Goal: Use online tool/utility: Utilize a website feature to perform a specific function

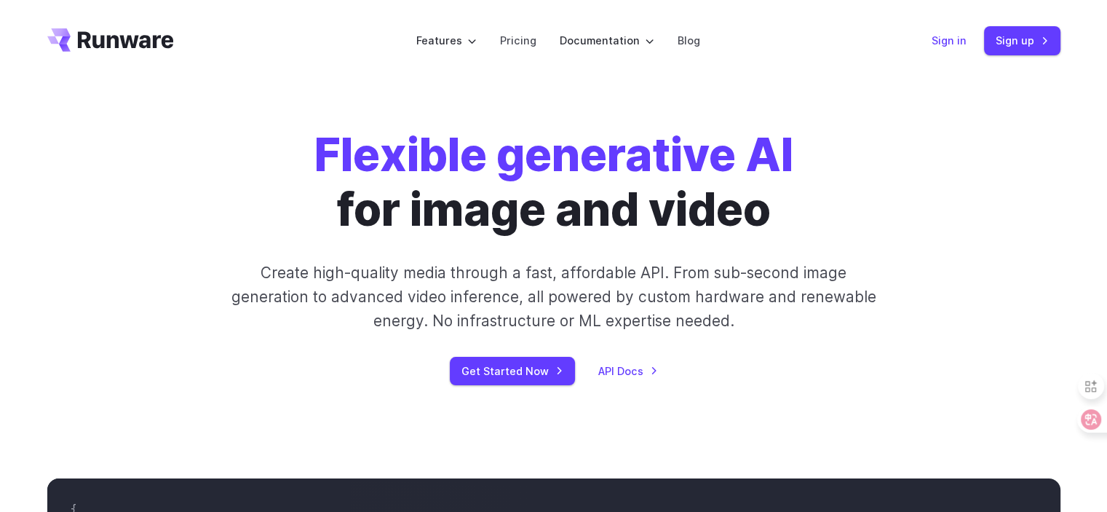
click at [962, 42] on link "Sign in" at bounding box center [949, 40] width 35 height 17
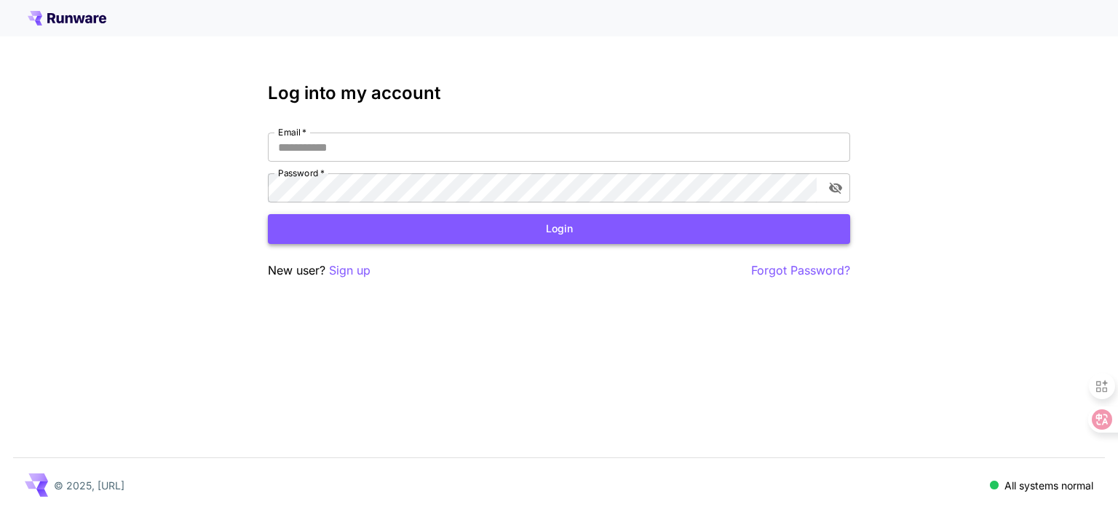
type input "**********"
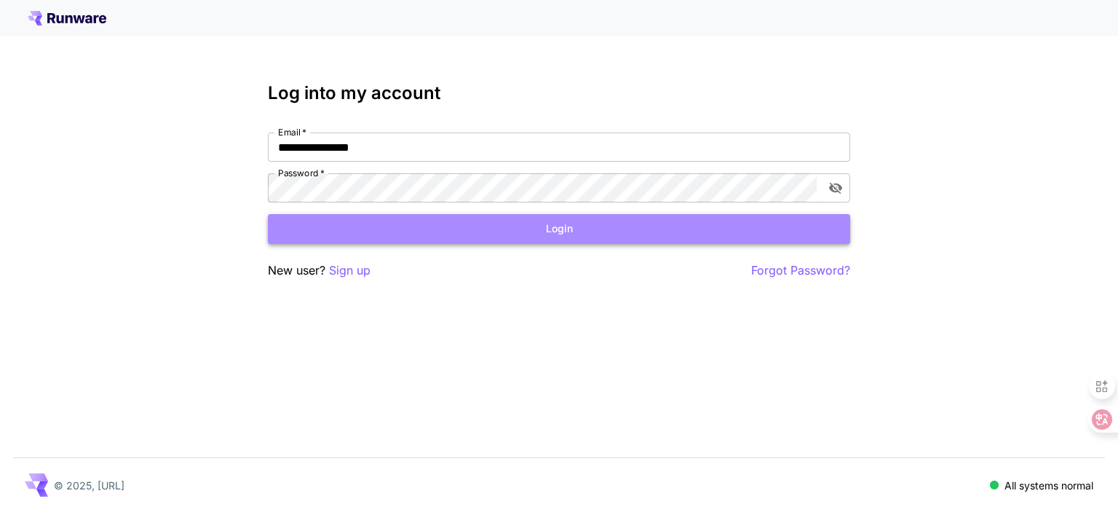
click at [439, 229] on button "Login" at bounding box center [559, 229] width 582 height 30
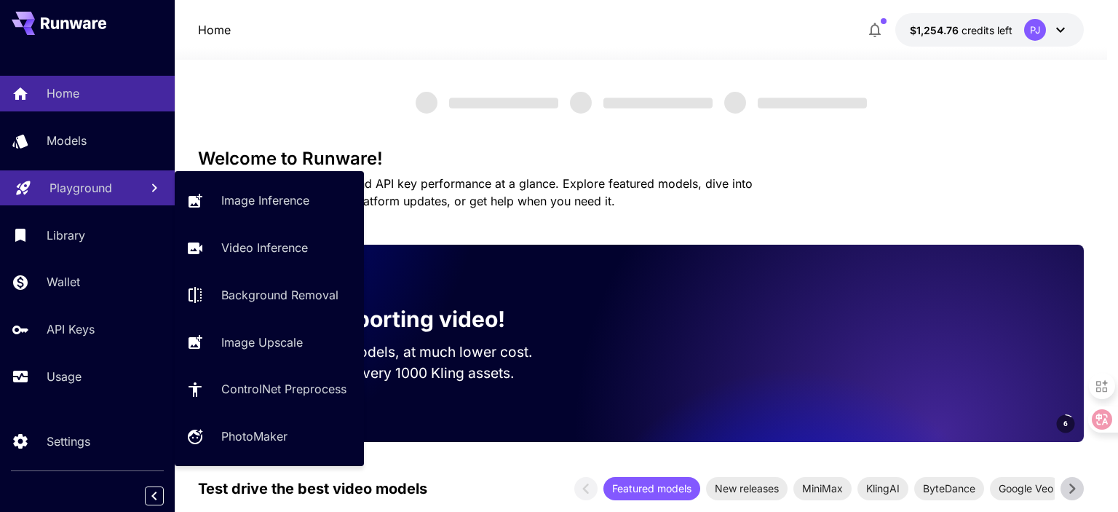
click at [73, 184] on p "Playground" at bounding box center [80, 187] width 63 height 17
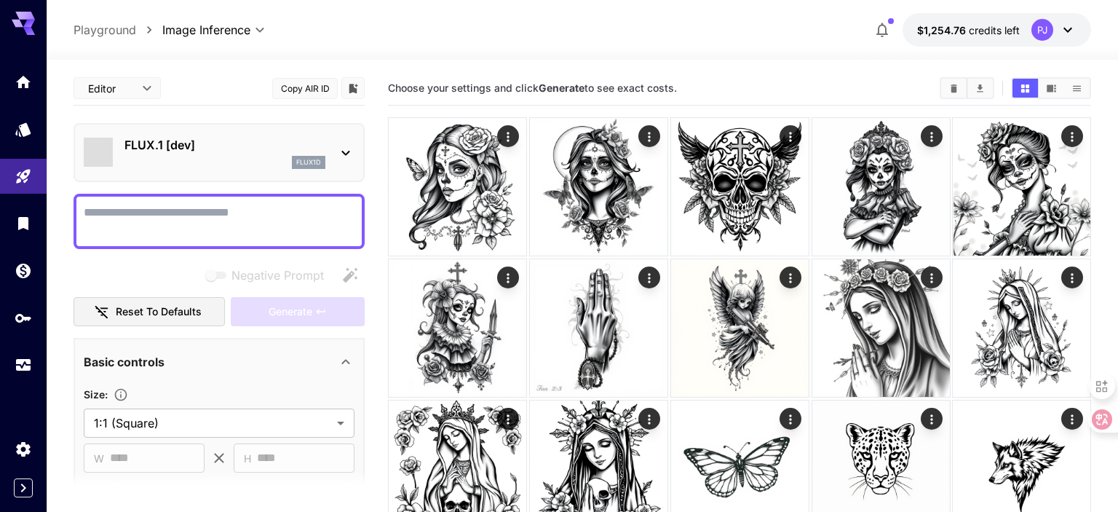
type input "**********"
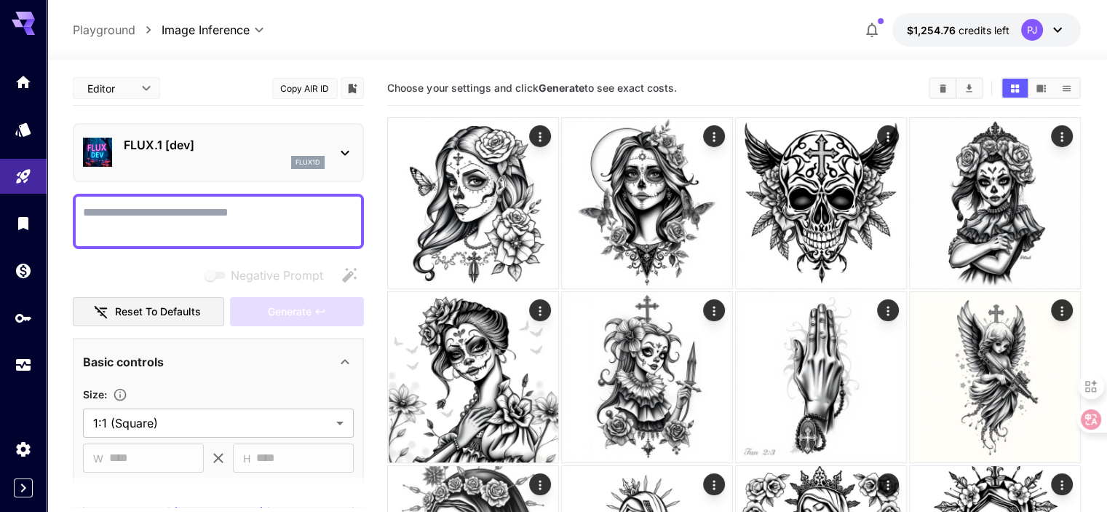
click at [255, 162] on div "flux1d" at bounding box center [224, 162] width 201 height 13
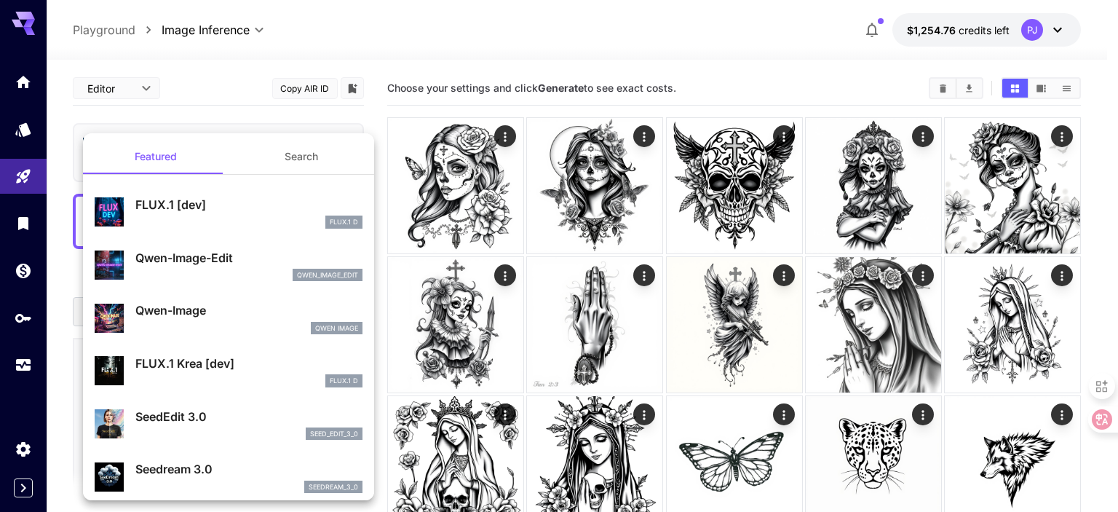
click at [291, 141] on button "Search" at bounding box center [302, 156] width 146 height 35
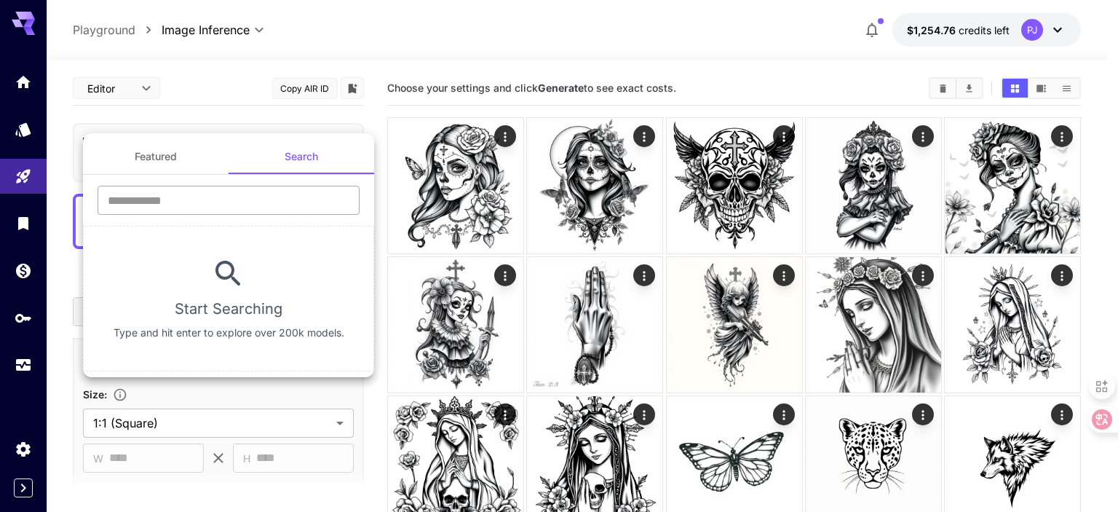
click at [199, 214] on input "text" at bounding box center [229, 200] width 262 height 29
type input "**********"
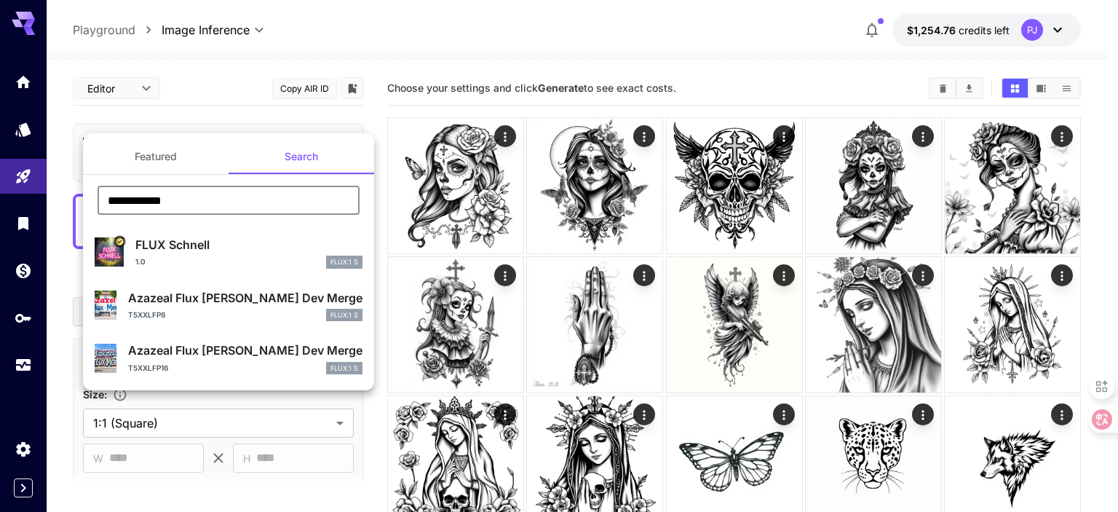
click at [215, 250] on p "FLUX Schnell" at bounding box center [248, 244] width 227 height 17
type input "*"
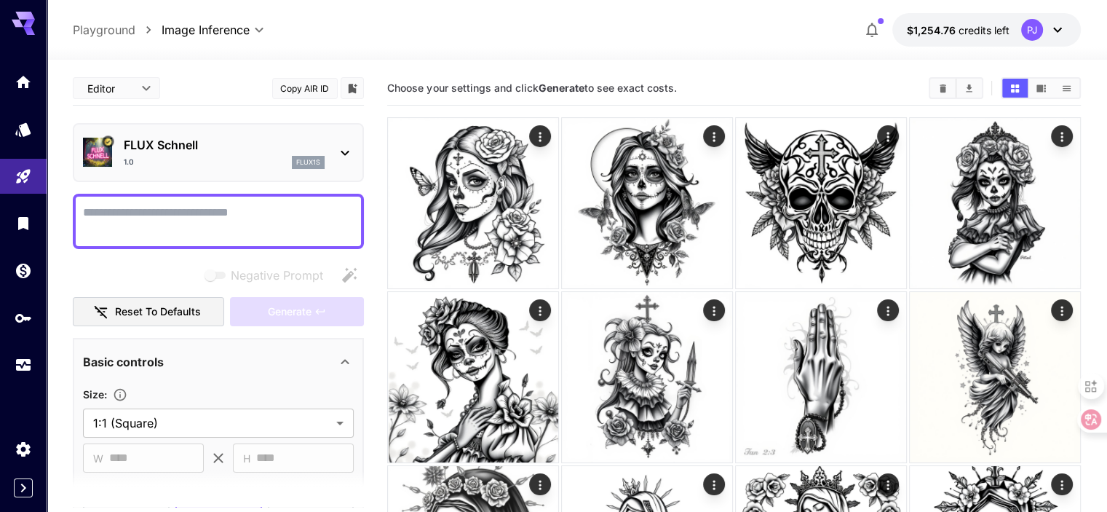
click at [301, 221] on textarea "Negative Prompt" at bounding box center [218, 221] width 271 height 35
click at [242, 218] on textarea "Negative Prompt" at bounding box center [218, 221] width 271 height 35
click at [264, 215] on textarea "Negative Prompt" at bounding box center [218, 221] width 271 height 35
paste textarea "**********"
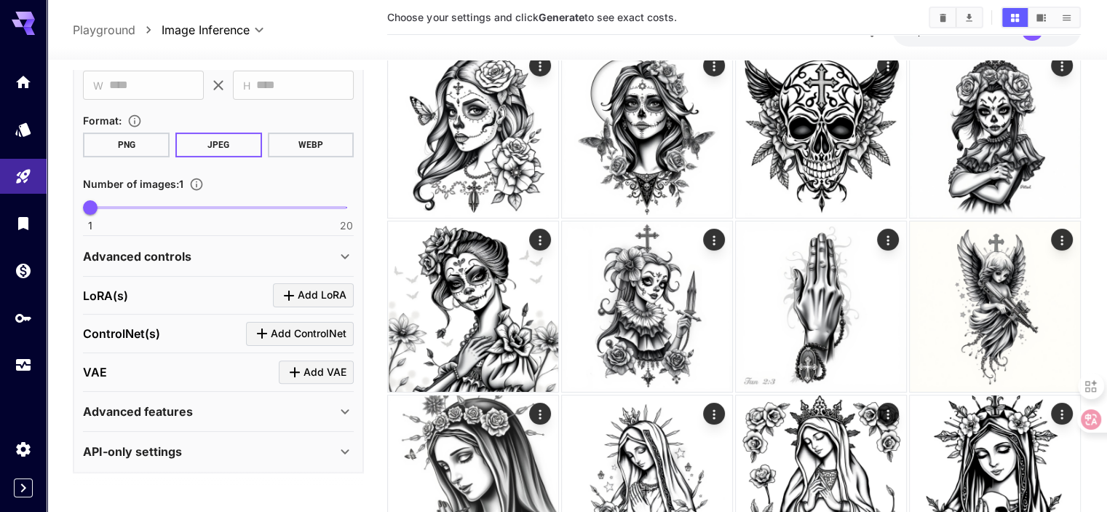
scroll to position [146, 0]
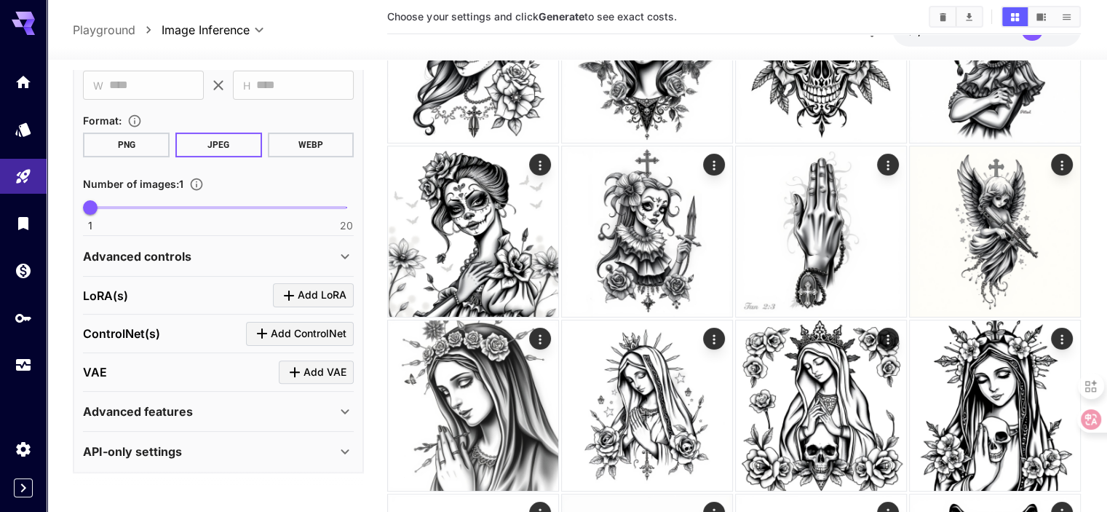
type textarea "**********"
click at [218, 250] on div "Advanced controls" at bounding box center [209, 255] width 253 height 17
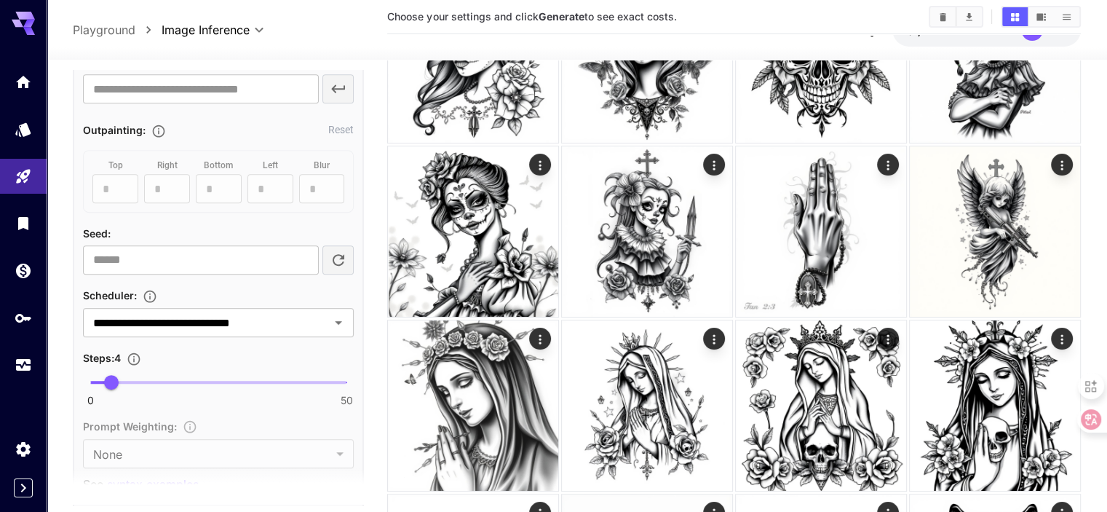
scroll to position [916, 0]
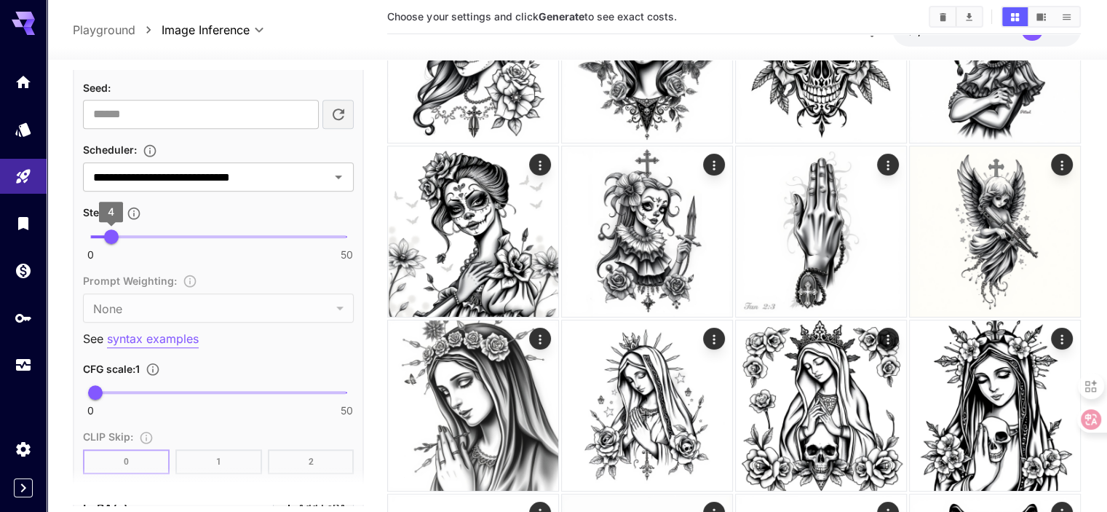
type input "*"
type input "*******"
type input "*"
click at [114, 234] on span "5" at bounding box center [116, 236] width 15 height 15
drag, startPoint x: 99, startPoint y: 381, endPoint x: 120, endPoint y: 381, distance: 21.1
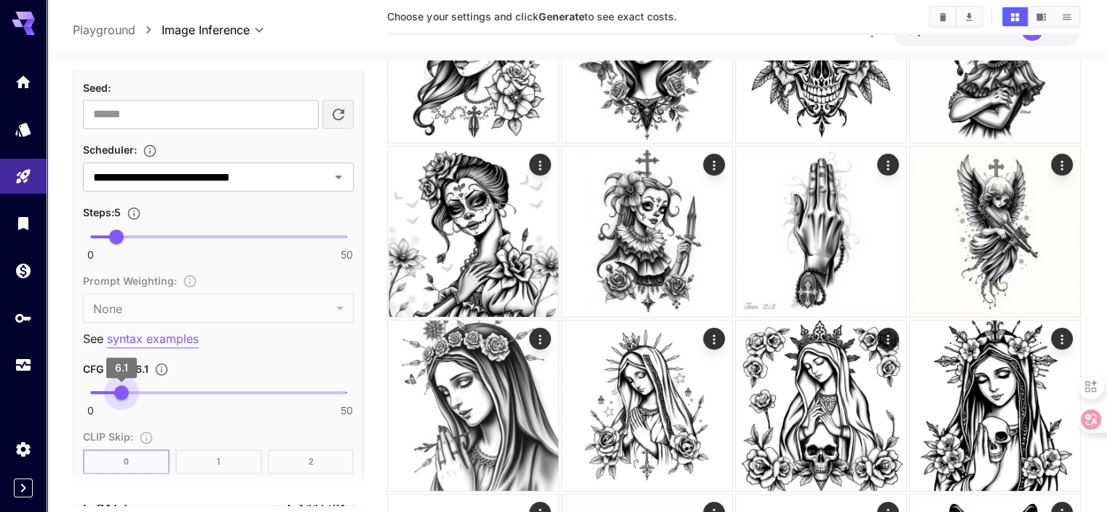
click at [120, 385] on span "6.1" at bounding box center [121, 392] width 15 height 15
type input "***"
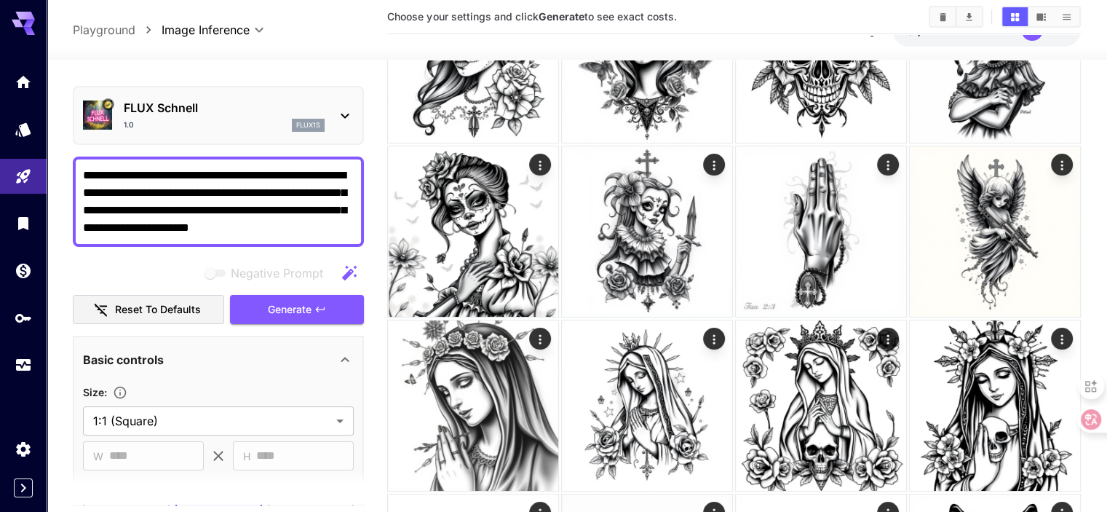
scroll to position [0, 0]
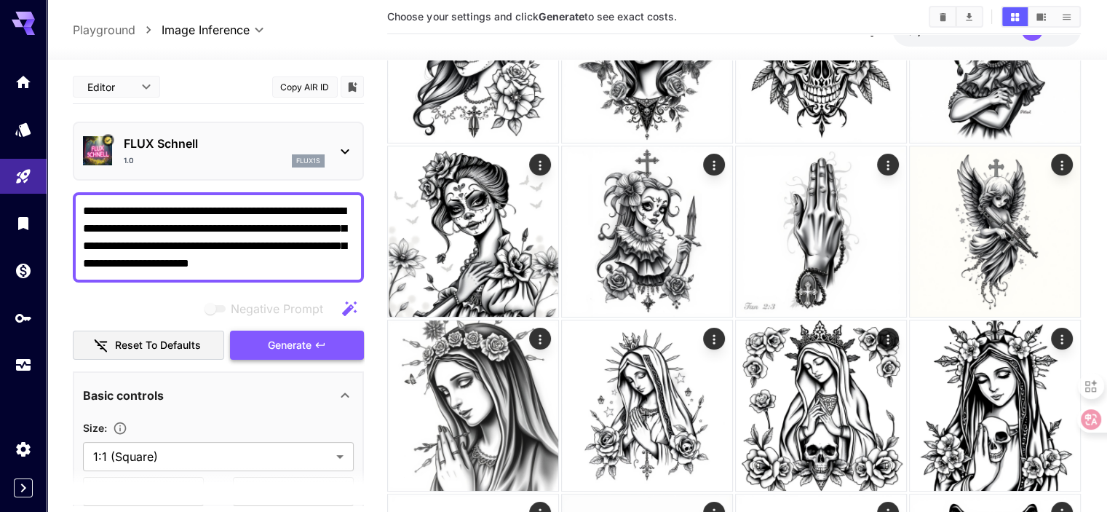
click at [268, 333] on button "Generate" at bounding box center [297, 345] width 134 height 30
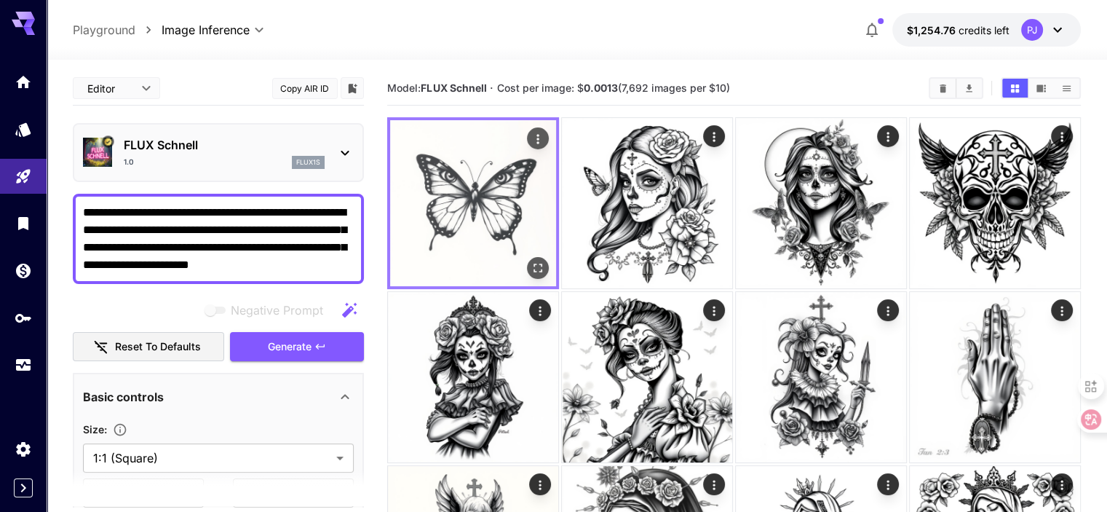
click at [531, 261] on icon "Open in fullscreen" at bounding box center [538, 268] width 15 height 15
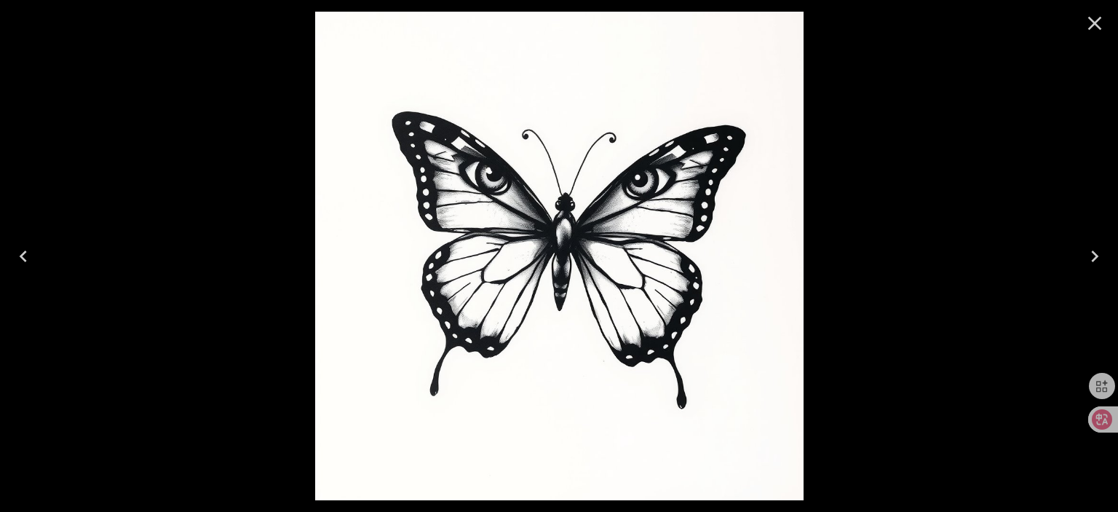
click at [1099, 24] on icon "Close" at bounding box center [1094, 23] width 23 height 23
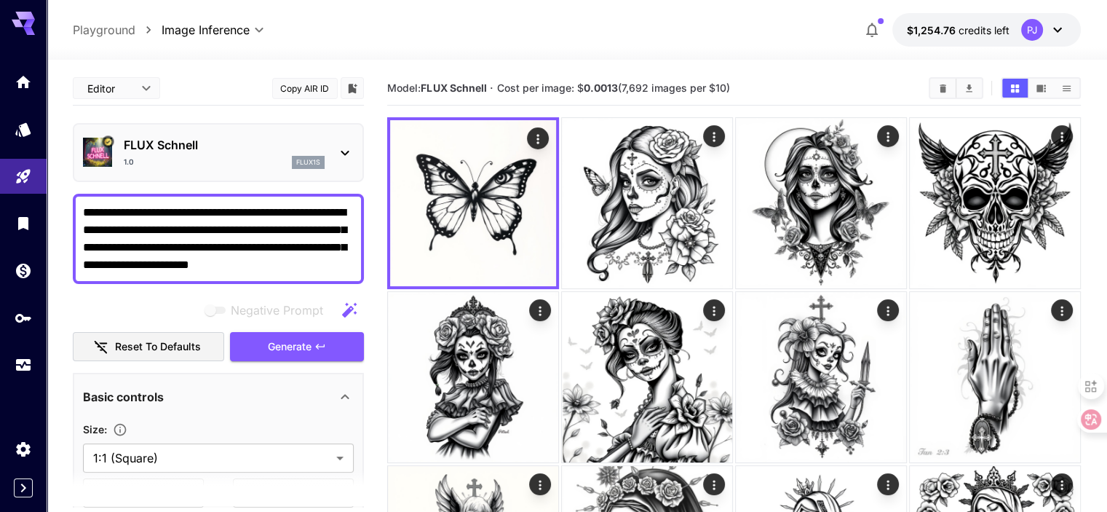
drag, startPoint x: 344, startPoint y: 261, endPoint x: 61, endPoint y: 172, distance: 296.0
paste textarea
click at [277, 342] on span "Generate" at bounding box center [290, 347] width 44 height 18
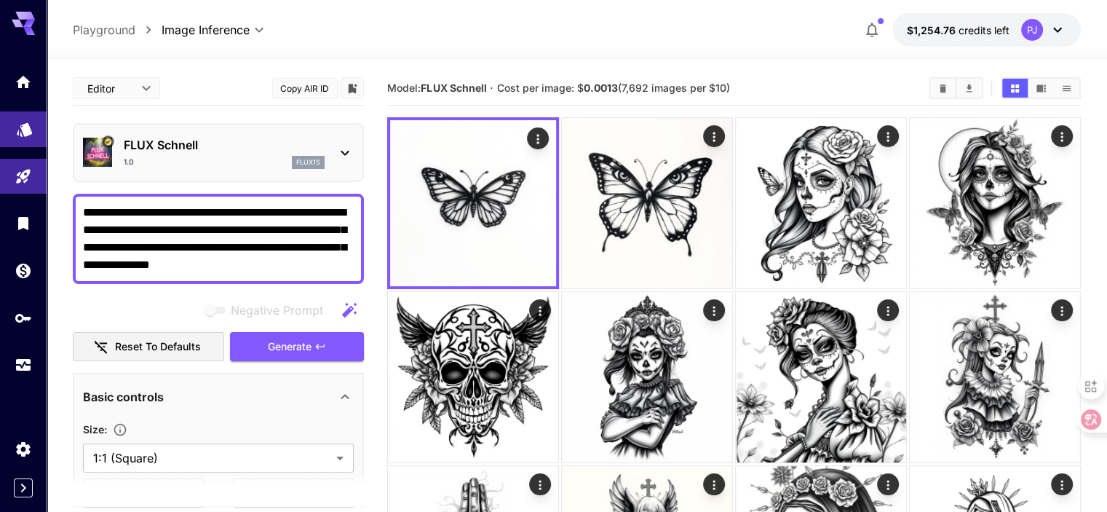
drag, startPoint x: 338, startPoint y: 267, endPoint x: 0, endPoint y: 116, distance: 370.1
paste textarea "**********"
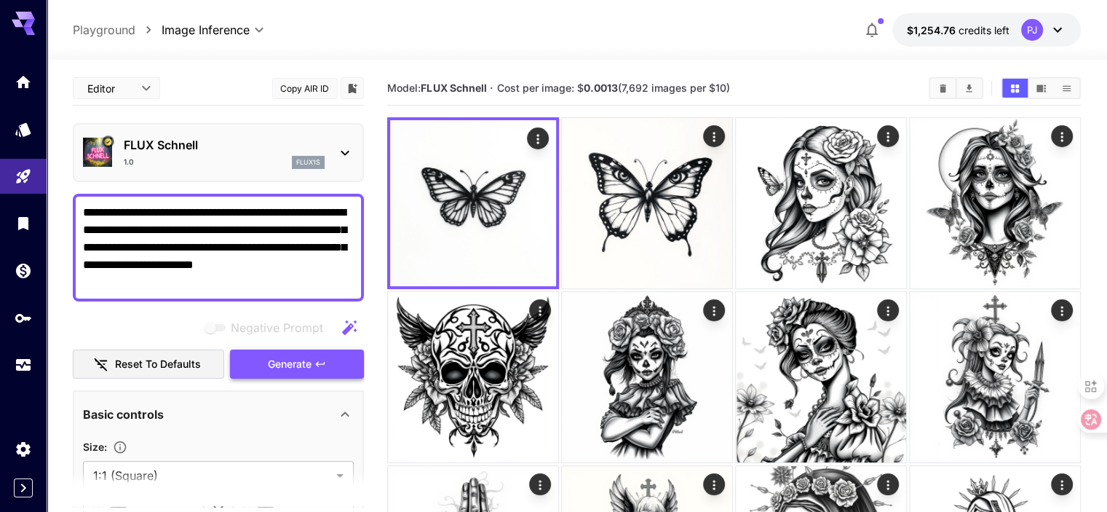
click at [329, 366] on button "Generate" at bounding box center [297, 364] width 134 height 30
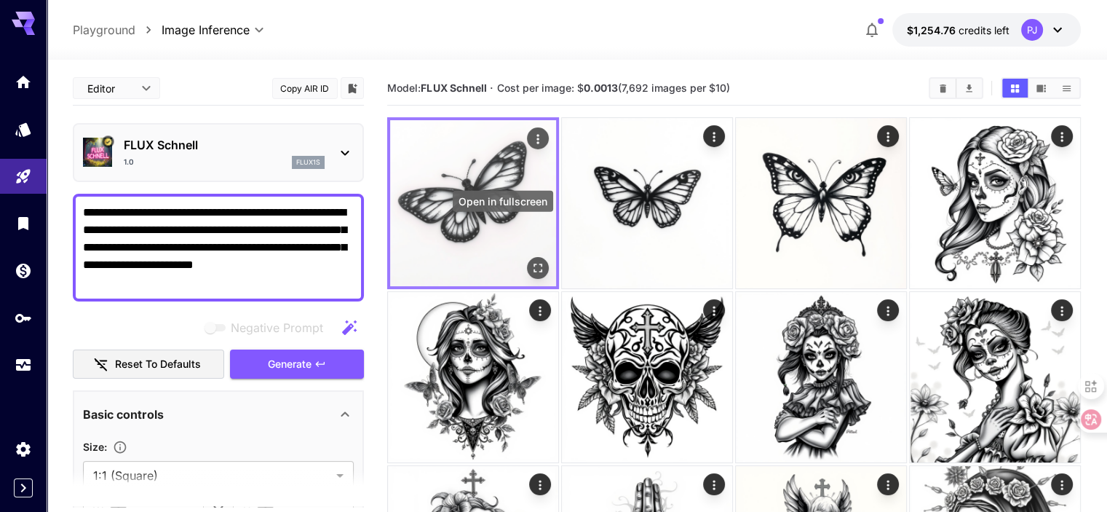
click at [531, 261] on icon "Open in fullscreen" at bounding box center [538, 268] width 15 height 15
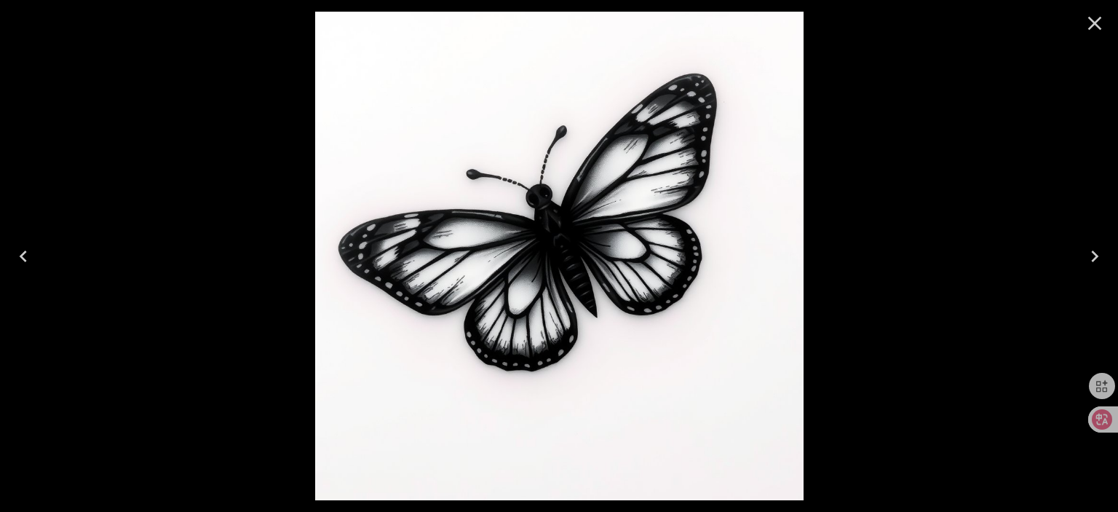
click at [840, 206] on div at bounding box center [559, 256] width 1118 height 512
click at [1100, 23] on icon "Close" at bounding box center [1094, 23] width 23 height 23
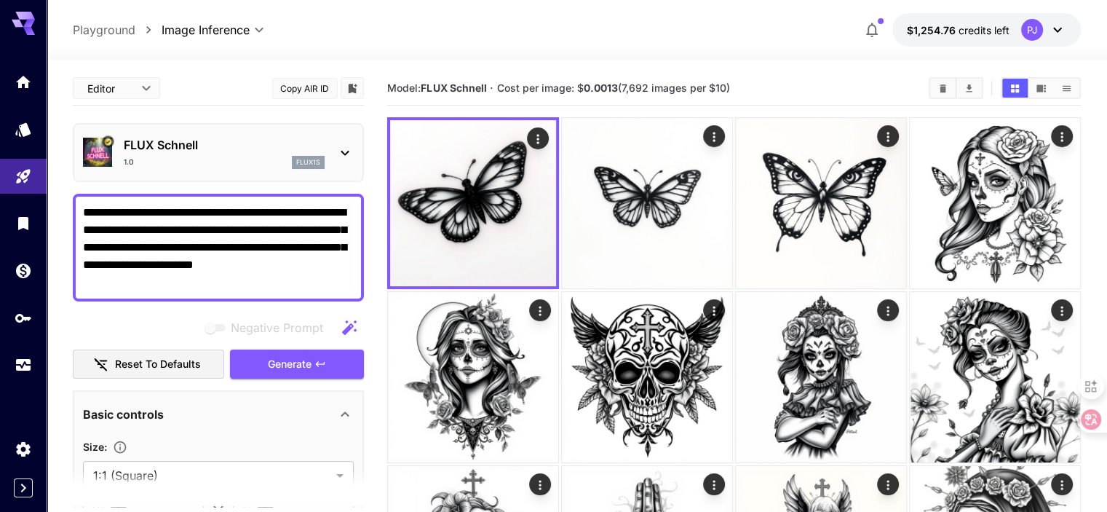
drag, startPoint x: 137, startPoint y: 209, endPoint x: 58, endPoint y: 209, distance: 78.6
paste textarea "*"
type textarea "**********"
click at [277, 356] on span "Generate" at bounding box center [290, 364] width 44 height 18
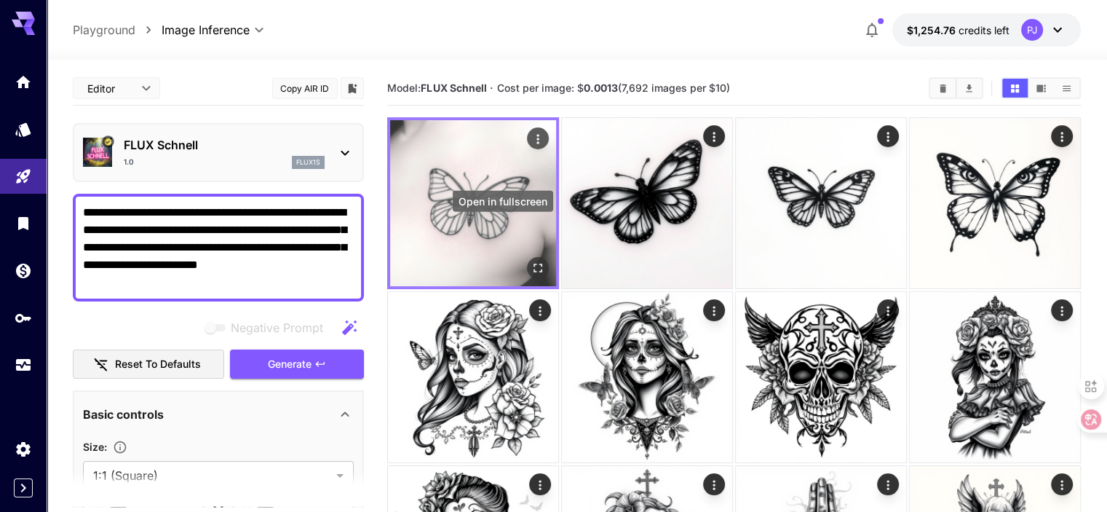
click at [534, 263] on icon "Open in fullscreen" at bounding box center [538, 267] width 9 height 9
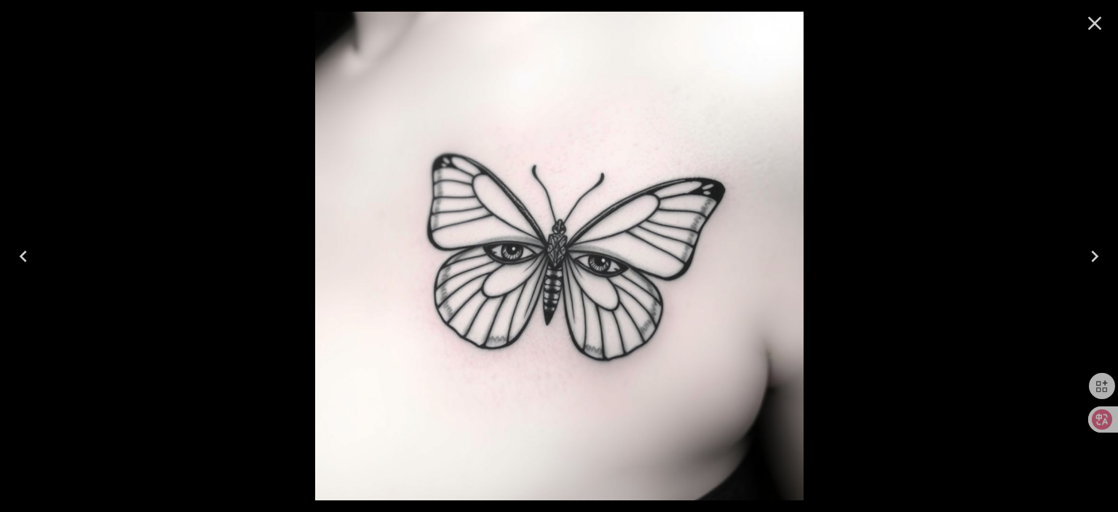
click at [897, 278] on div at bounding box center [559, 256] width 1118 height 512
click at [1090, 31] on icon "Close" at bounding box center [1094, 23] width 23 height 23
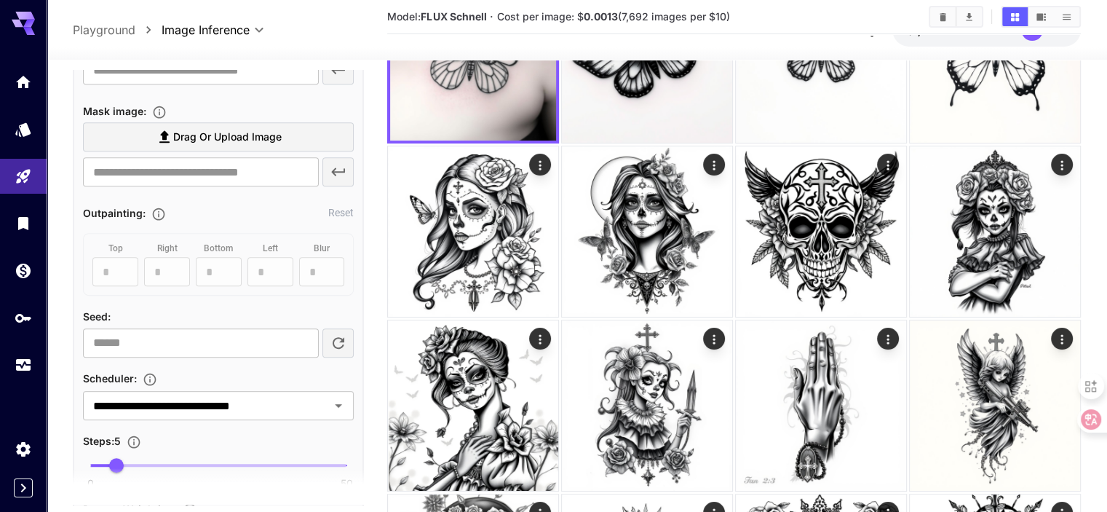
scroll to position [946, 0]
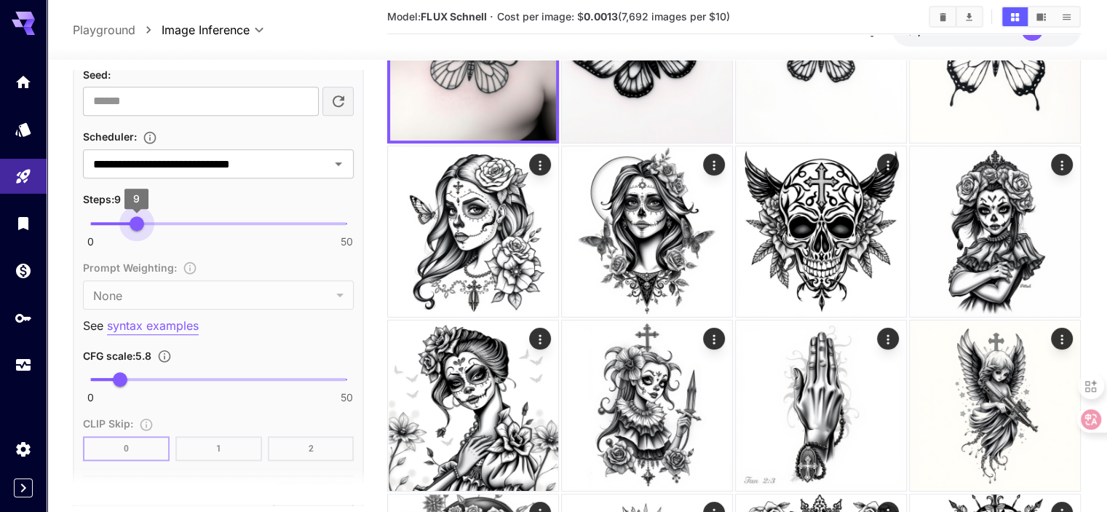
type input "**"
drag, startPoint x: 119, startPoint y: 229, endPoint x: 140, endPoint y: 293, distance: 66.5
click at [143, 238] on div "0 50 10" at bounding box center [218, 230] width 271 height 34
type input "***"
drag, startPoint x: 126, startPoint y: 367, endPoint x: 140, endPoint y: 369, distance: 14.0
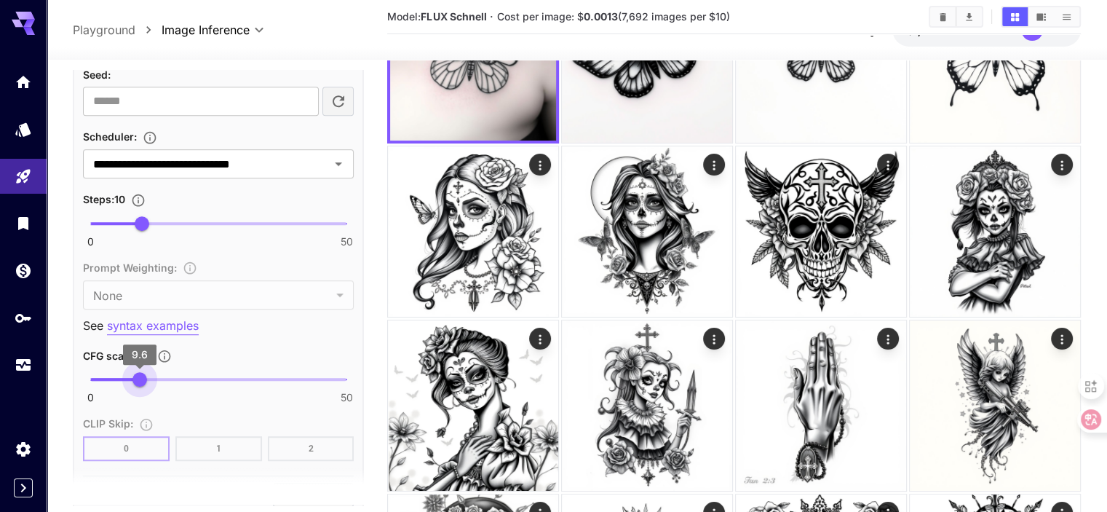
click at [140, 372] on span "9.6" at bounding box center [139, 379] width 15 height 15
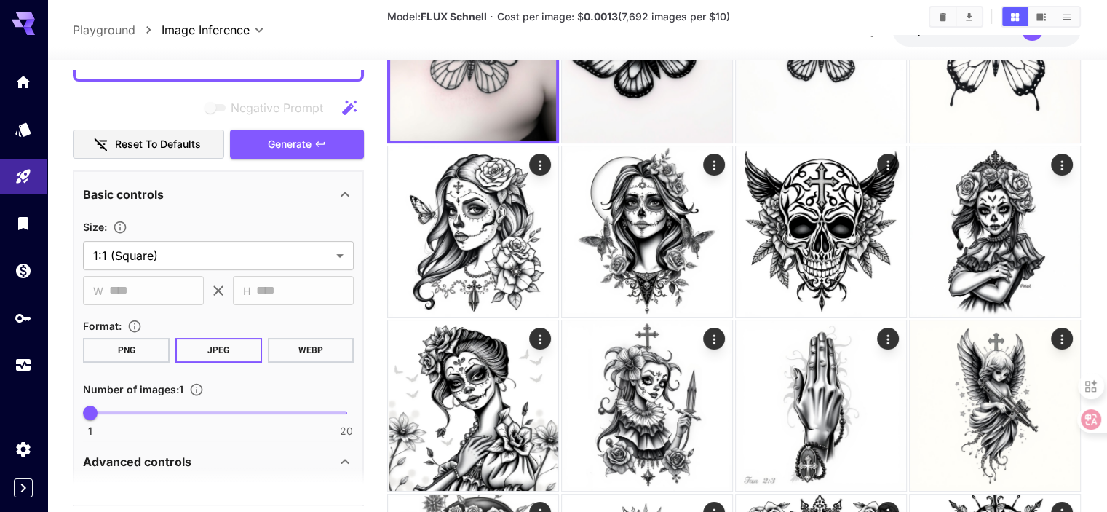
scroll to position [0, 0]
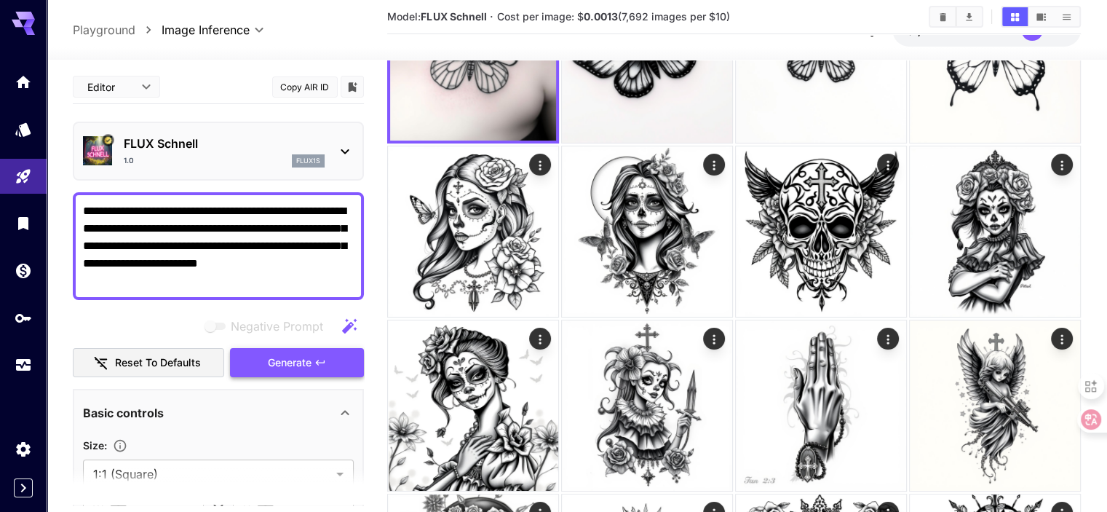
click at [284, 357] on span "Generate" at bounding box center [290, 363] width 44 height 18
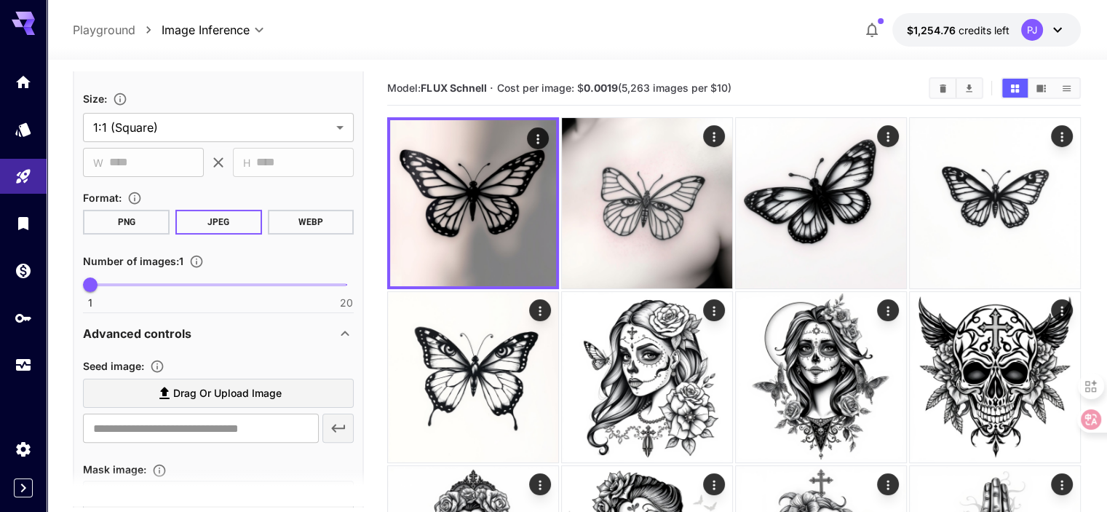
scroll to position [437, 0]
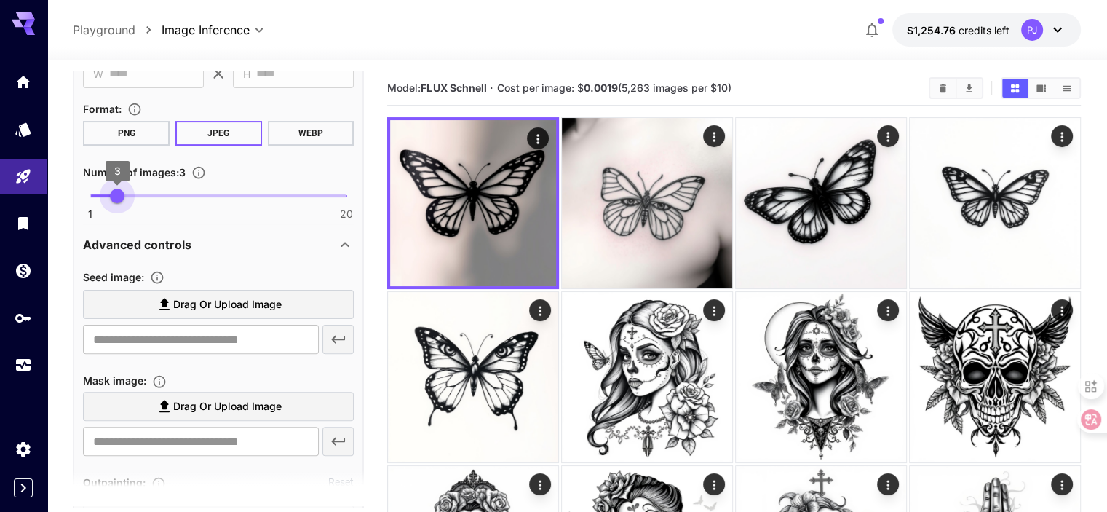
type input "*"
drag, startPoint x: 96, startPoint y: 191, endPoint x: 130, endPoint y: 203, distance: 36.1
click at [130, 203] on span "4" at bounding box center [131, 196] width 15 height 15
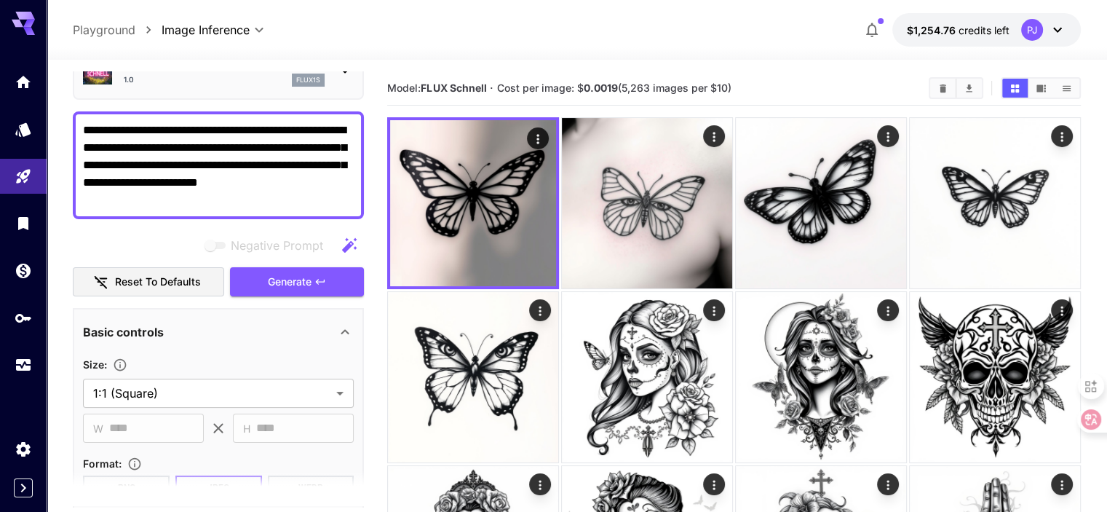
scroll to position [0, 0]
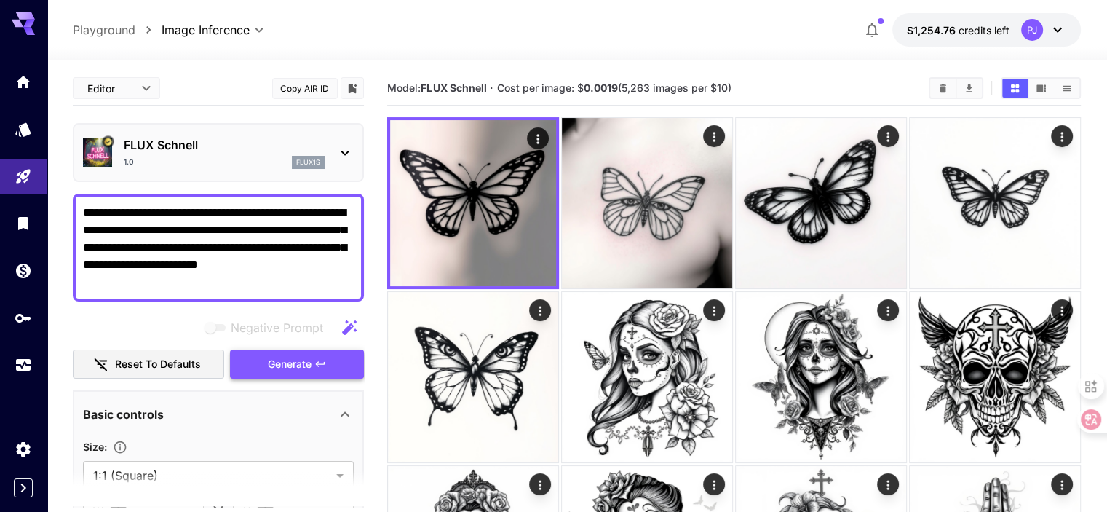
click at [294, 370] on span "Generate" at bounding box center [290, 364] width 44 height 18
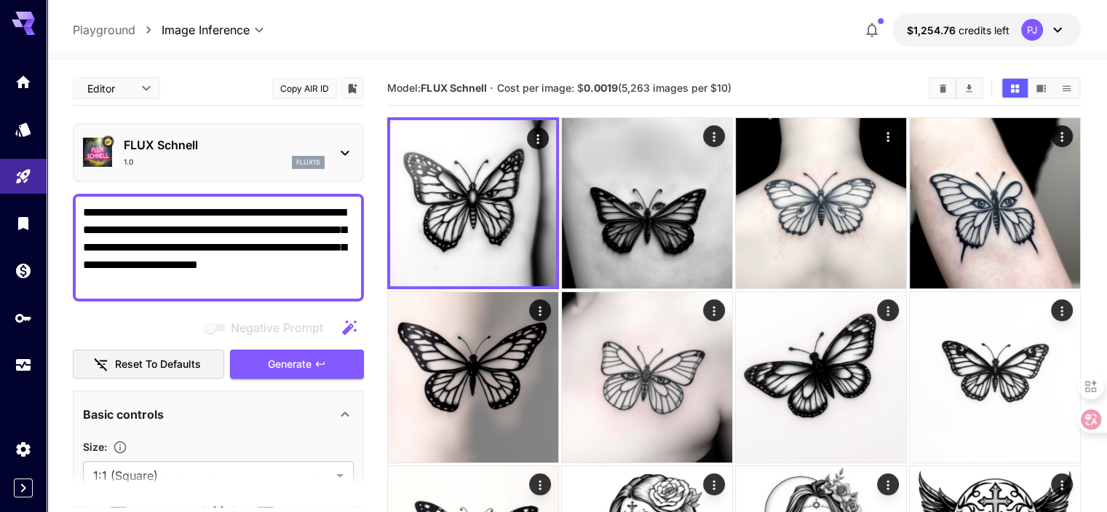
drag, startPoint x: 296, startPoint y: 264, endPoint x: 335, endPoint y: 292, distance: 47.5
click at [335, 292] on div "**********" at bounding box center [218, 248] width 291 height 108
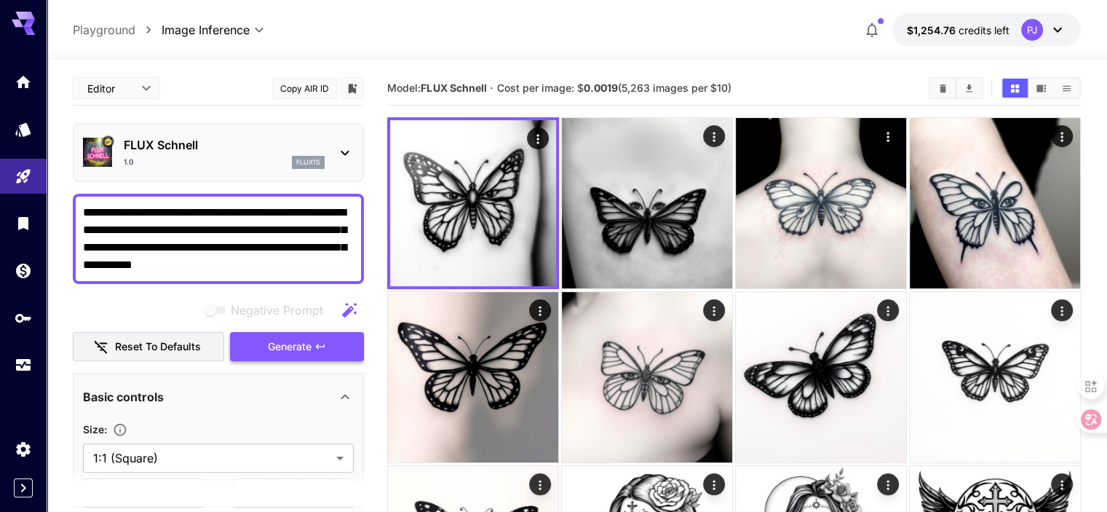
type textarea "**********"
click at [271, 347] on span "Generate" at bounding box center [290, 347] width 44 height 18
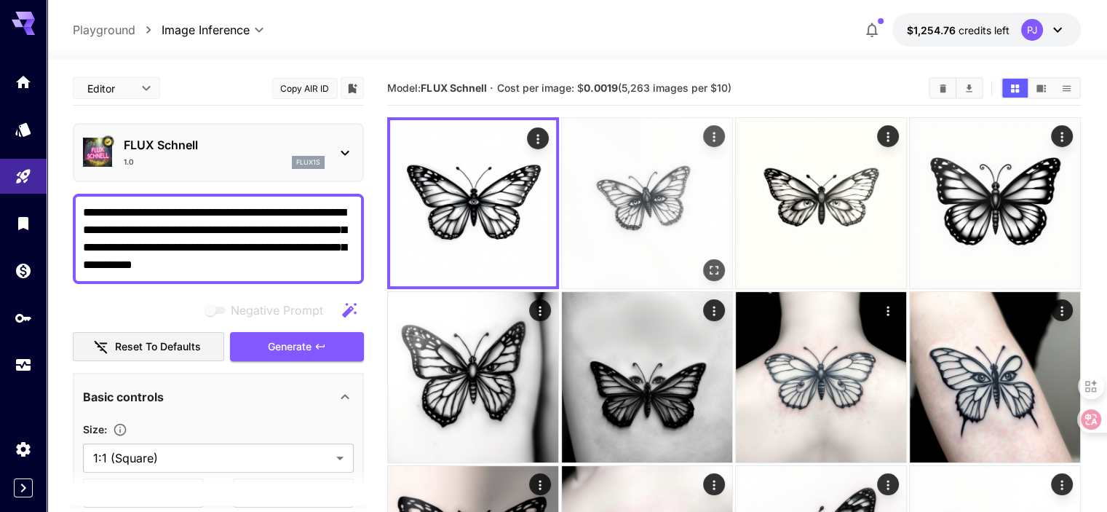
click at [631, 225] on img at bounding box center [647, 203] width 170 height 170
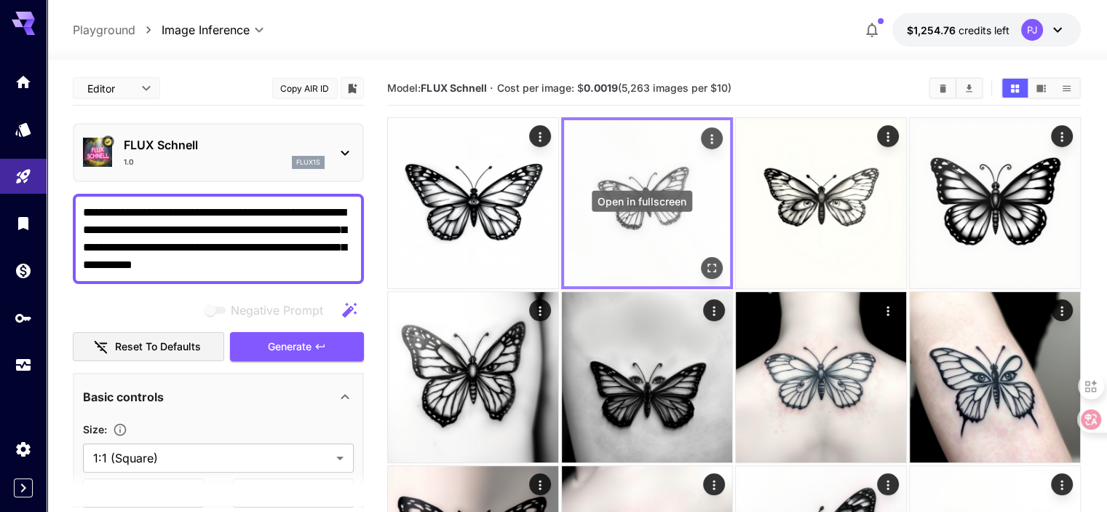
click at [705, 261] on icon "Open in fullscreen" at bounding box center [712, 268] width 15 height 15
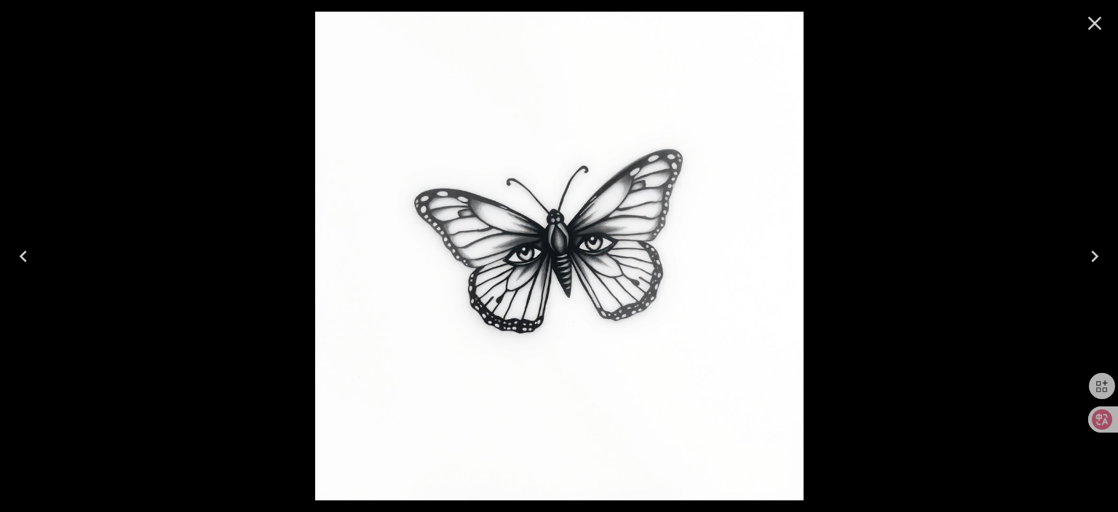
click at [826, 248] on div at bounding box center [559, 256] width 1118 height 512
click at [1080, 30] on button "Close" at bounding box center [1094, 23] width 35 height 35
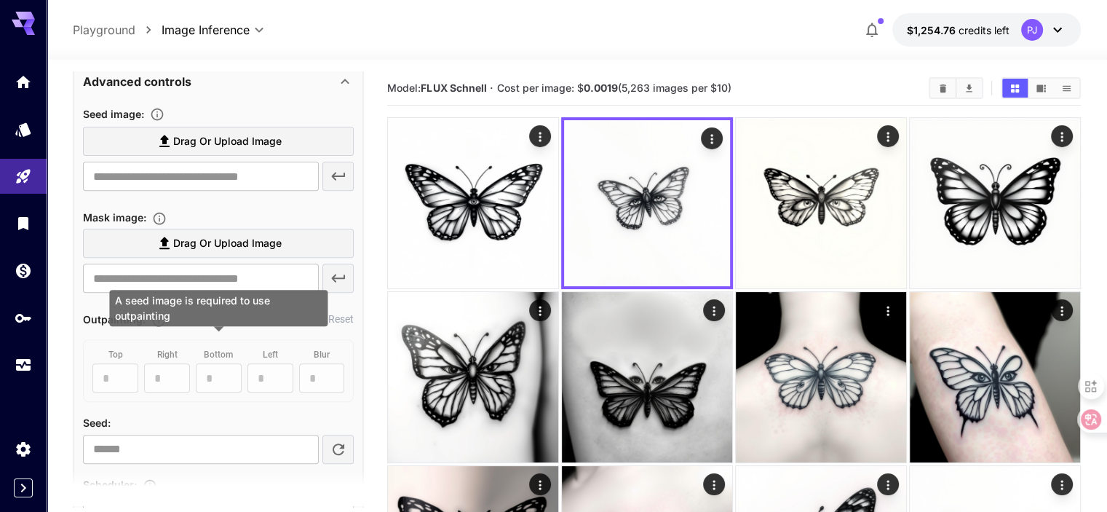
scroll to position [873, 0]
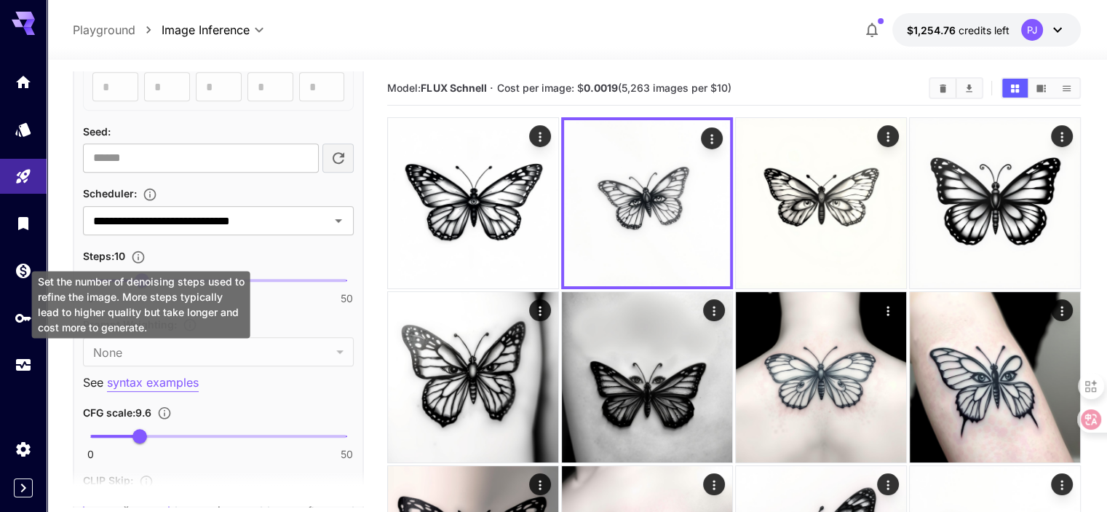
drag, startPoint x: 143, startPoint y: 258, endPoint x: 143, endPoint y: 273, distance: 14.6
click at [143, 273] on div "Set the number of denoising steps used to refine the image. More steps typicall…" at bounding box center [141, 304] width 218 height 67
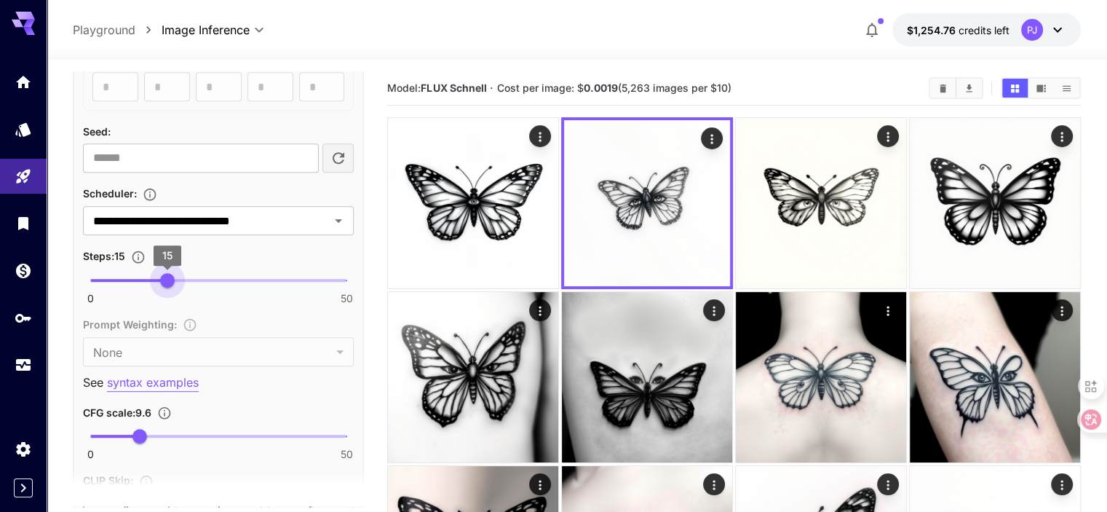
type input "**"
drag, startPoint x: 150, startPoint y: 277, endPoint x: 180, endPoint y: 279, distance: 29.9
click at [180, 279] on span "17" at bounding box center [177, 280] width 15 height 15
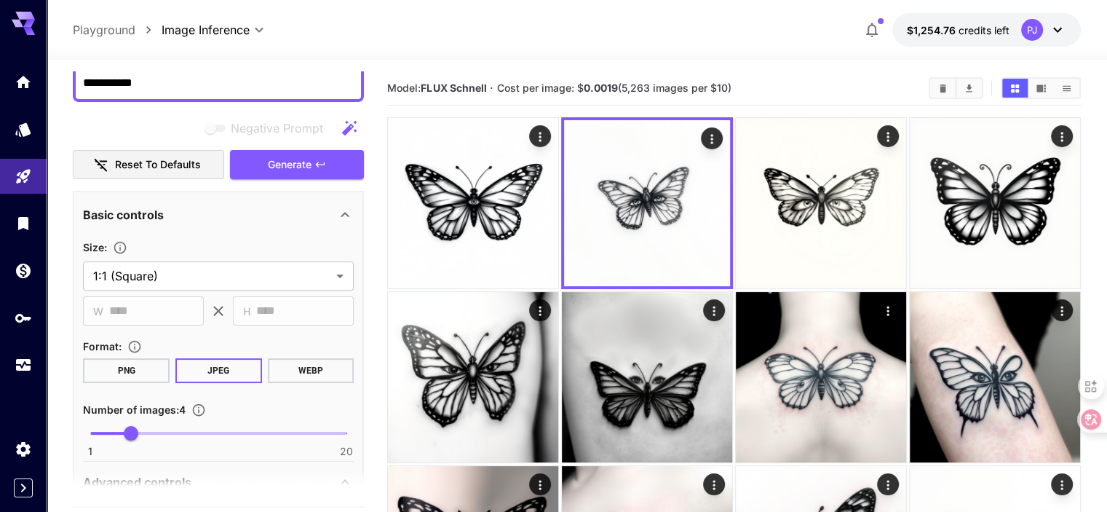
scroll to position [0, 0]
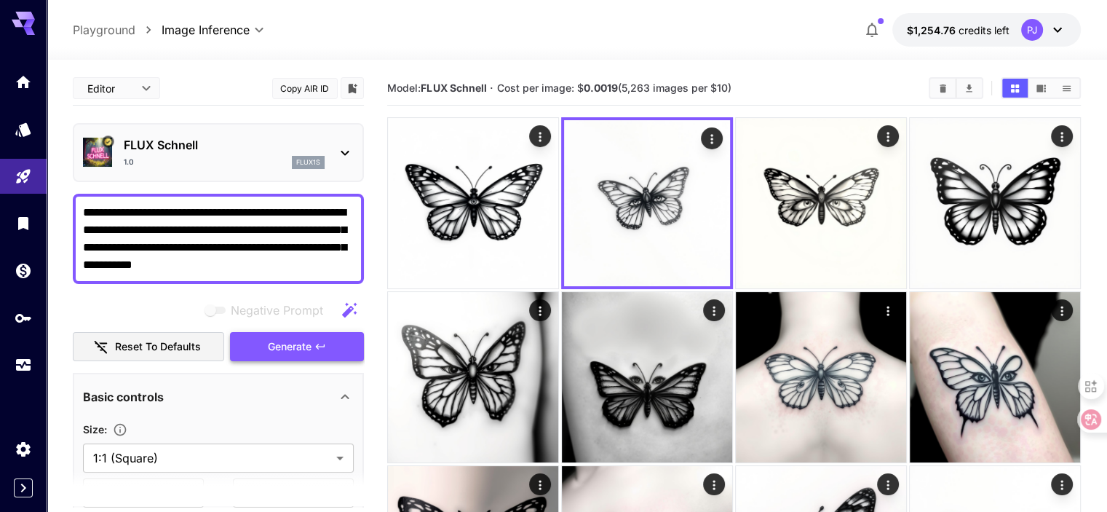
click at [284, 348] on span "Generate" at bounding box center [290, 347] width 44 height 18
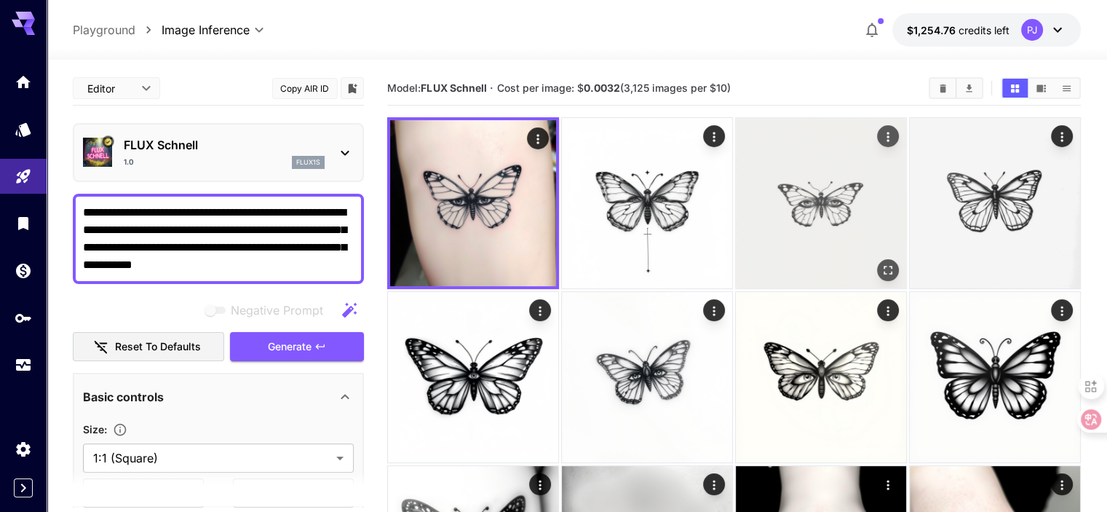
click at [877, 259] on div "Open in fullscreen" at bounding box center [888, 270] width 22 height 22
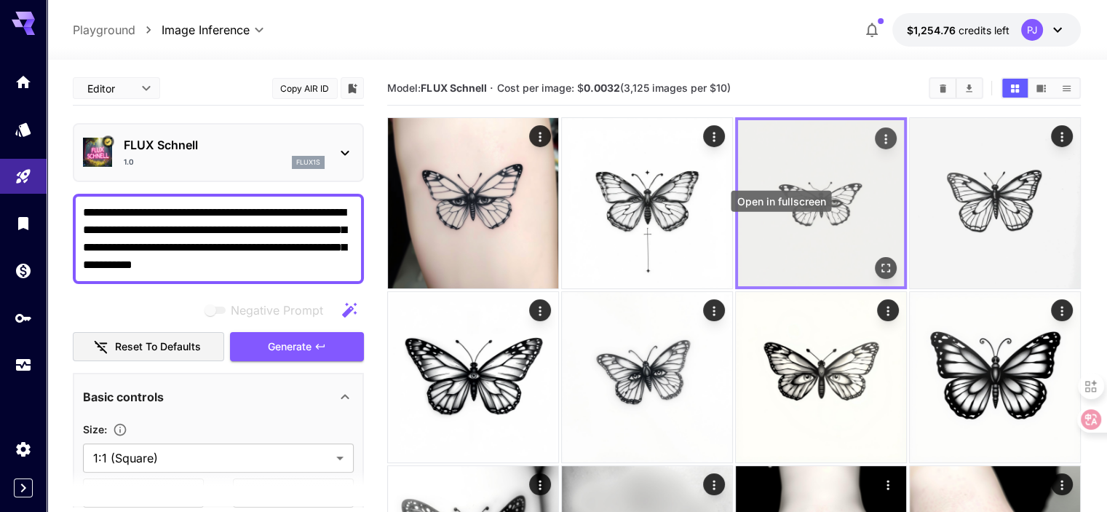
click at [875, 257] on div "Open in fullscreen" at bounding box center [886, 268] width 22 height 22
click at [878, 261] on icon "Open in fullscreen" at bounding box center [885, 268] width 15 height 15
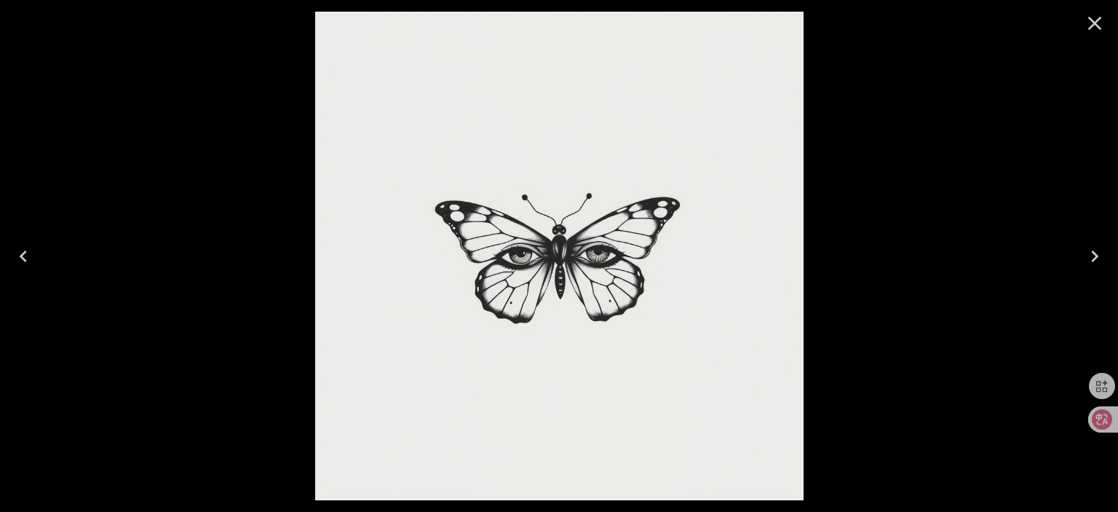
drag, startPoint x: 1094, startPoint y: 32, endPoint x: 1087, endPoint y: 40, distance: 10.3
click at [1094, 33] on icon "Close" at bounding box center [1094, 23] width 23 height 23
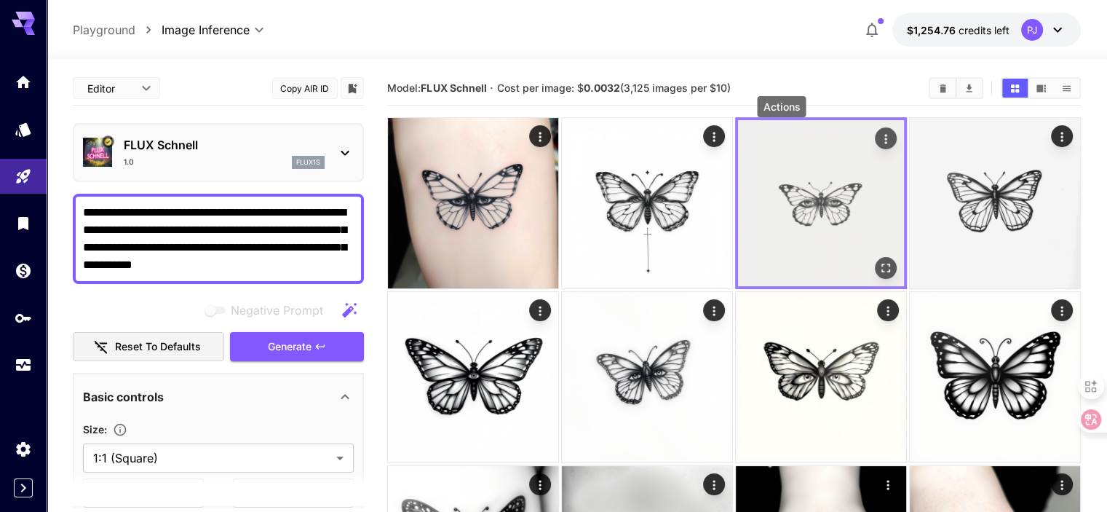
click at [878, 139] on icon "Actions" at bounding box center [885, 139] width 15 height 15
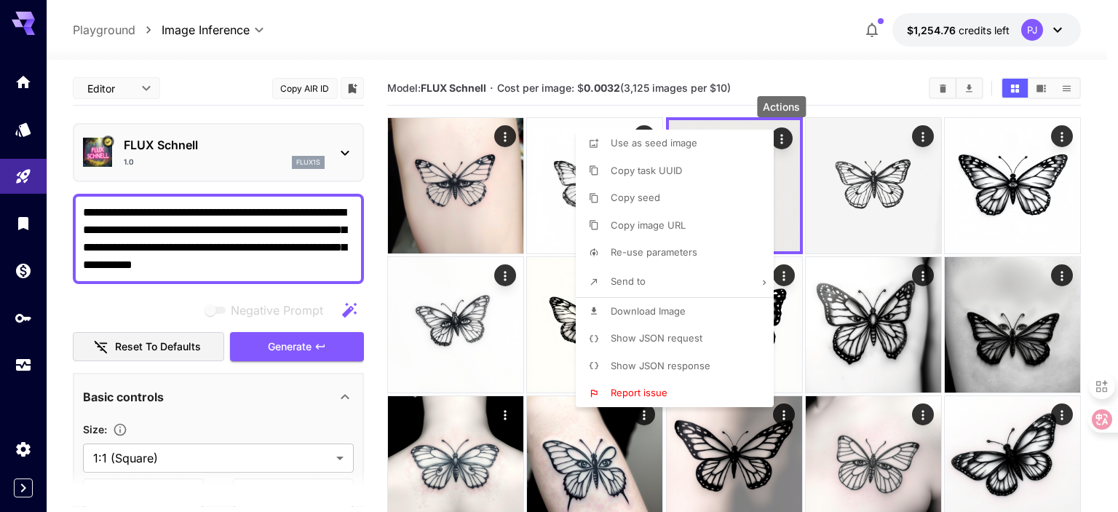
click at [643, 304] on p "Download Image" at bounding box center [648, 311] width 75 height 15
click at [504, 281] on div at bounding box center [559, 256] width 1118 height 512
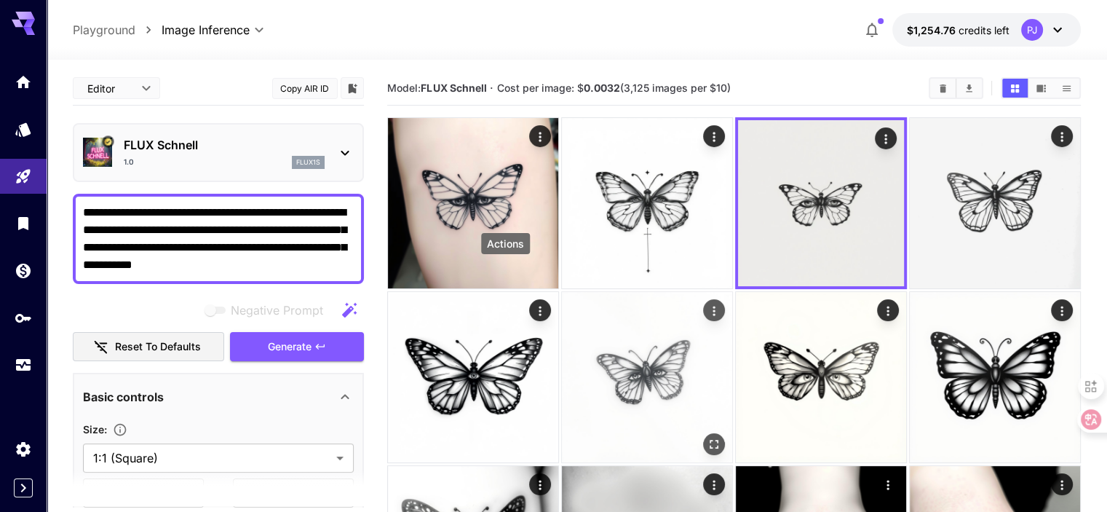
click at [707, 304] on icon "Actions" at bounding box center [714, 311] width 15 height 15
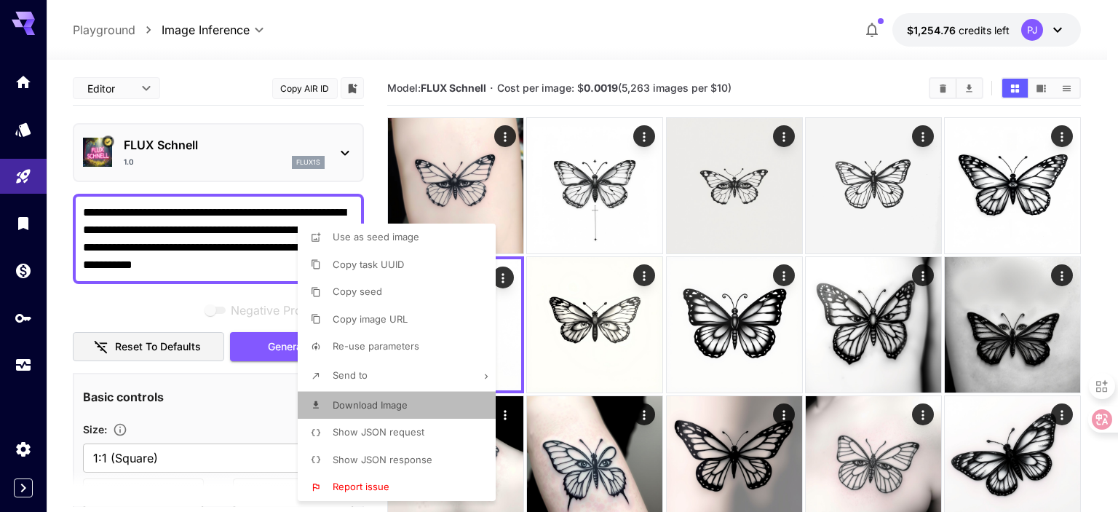
click at [390, 400] on span "Download Image" at bounding box center [370, 405] width 75 height 12
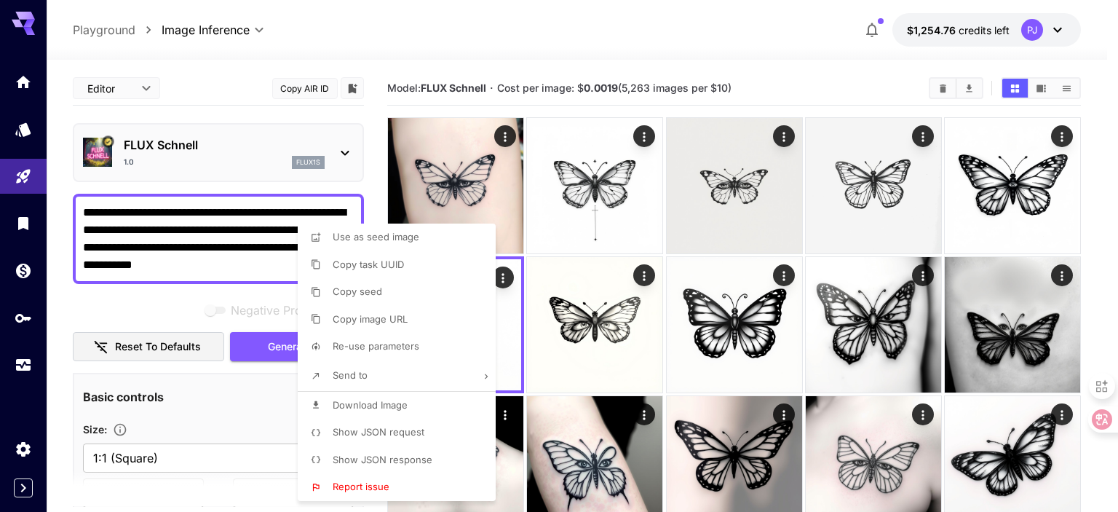
click at [949, 346] on div at bounding box center [559, 256] width 1118 height 512
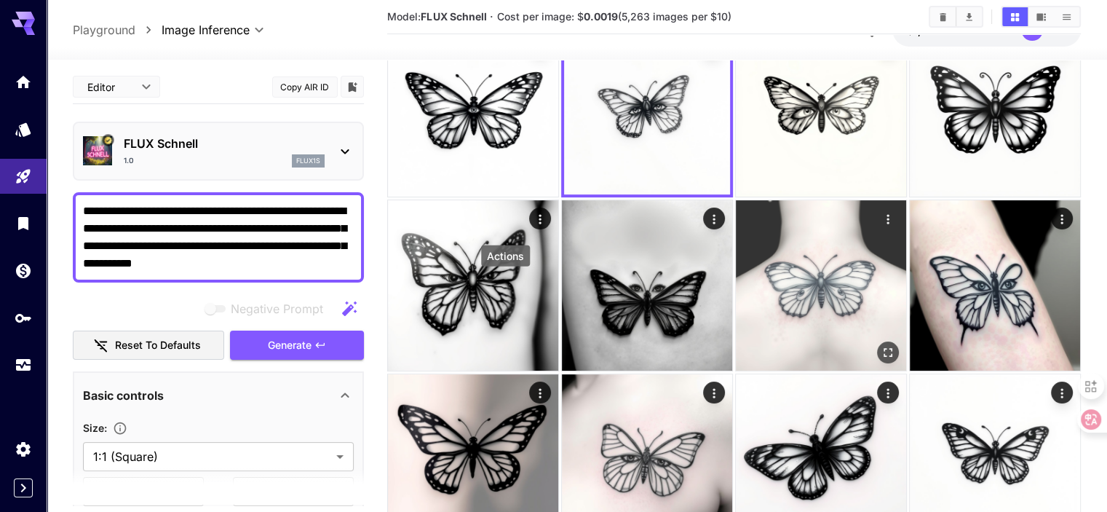
scroll to position [291, 0]
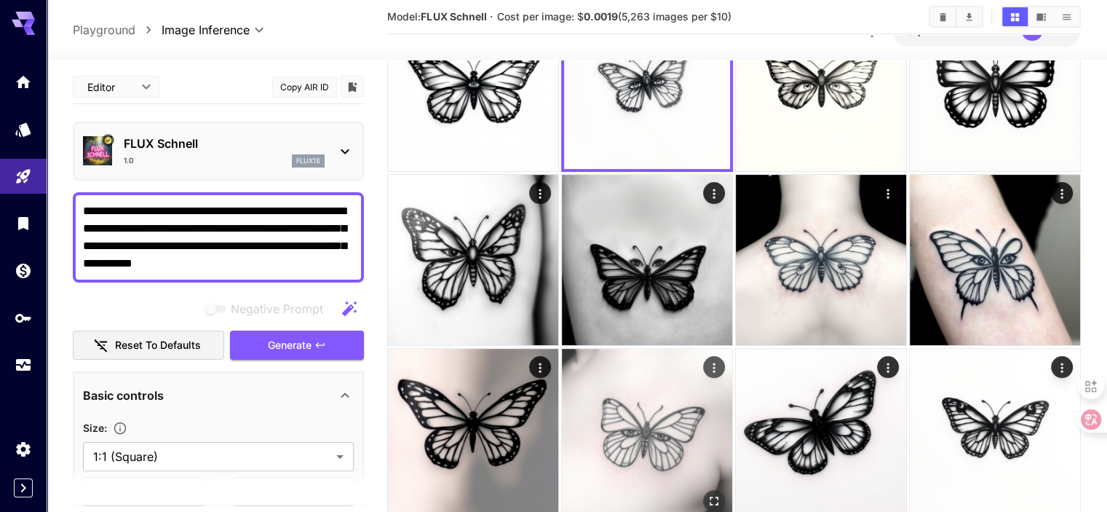
click at [732, 349] on img at bounding box center [647, 434] width 170 height 170
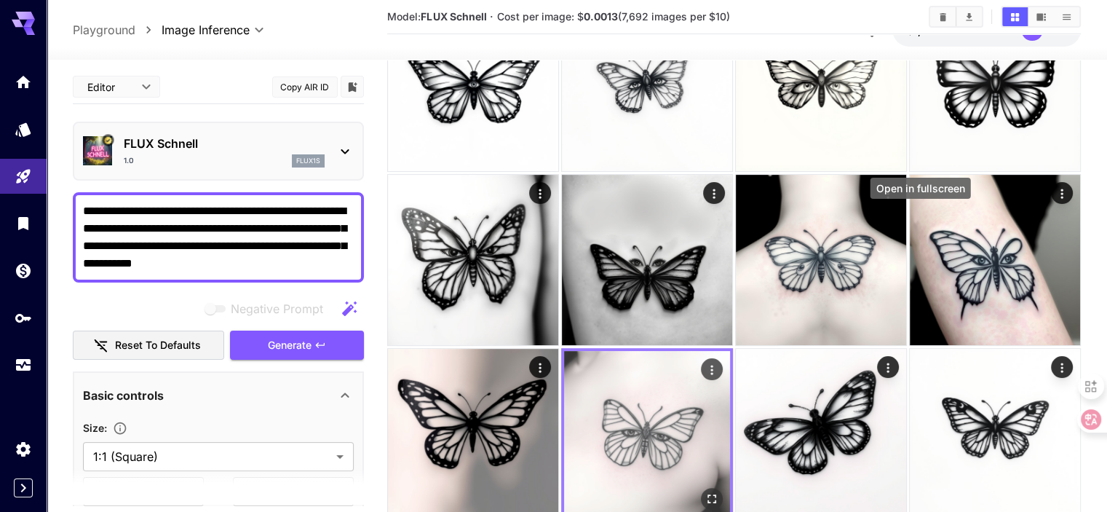
click at [719, 491] on icon "Open in fullscreen" at bounding box center [712, 498] width 15 height 15
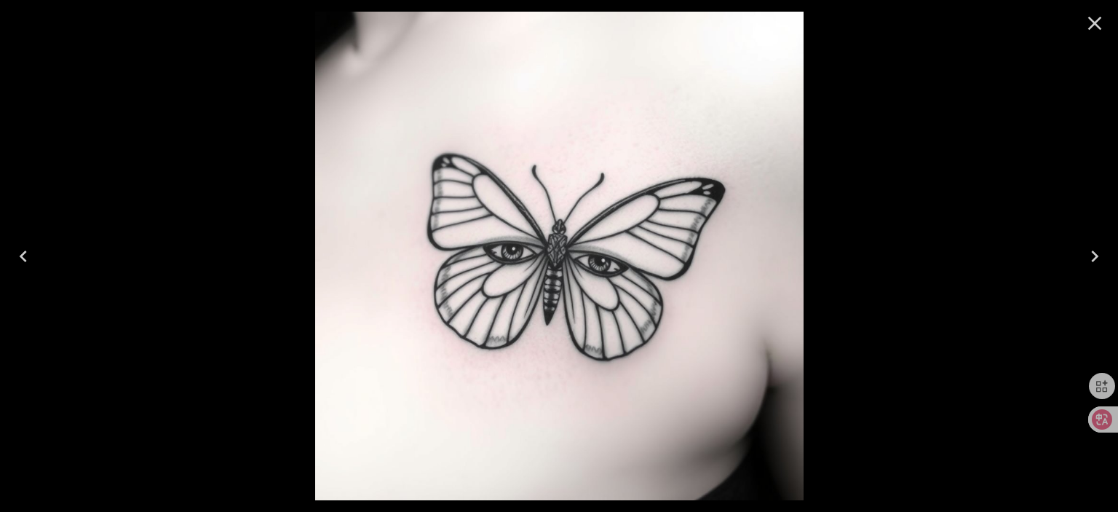
click at [1090, 24] on icon "Close" at bounding box center [1094, 23] width 23 height 23
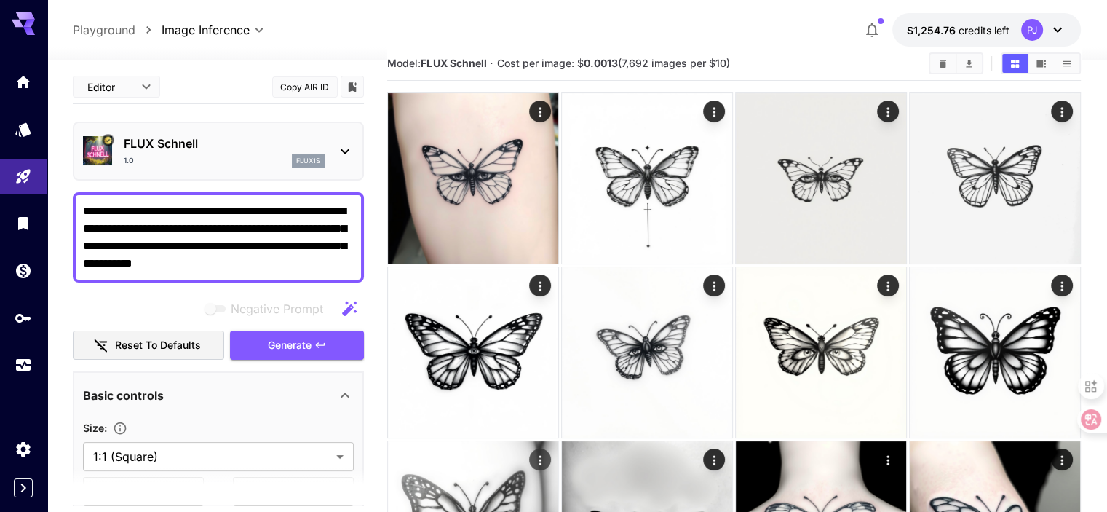
scroll to position [0, 0]
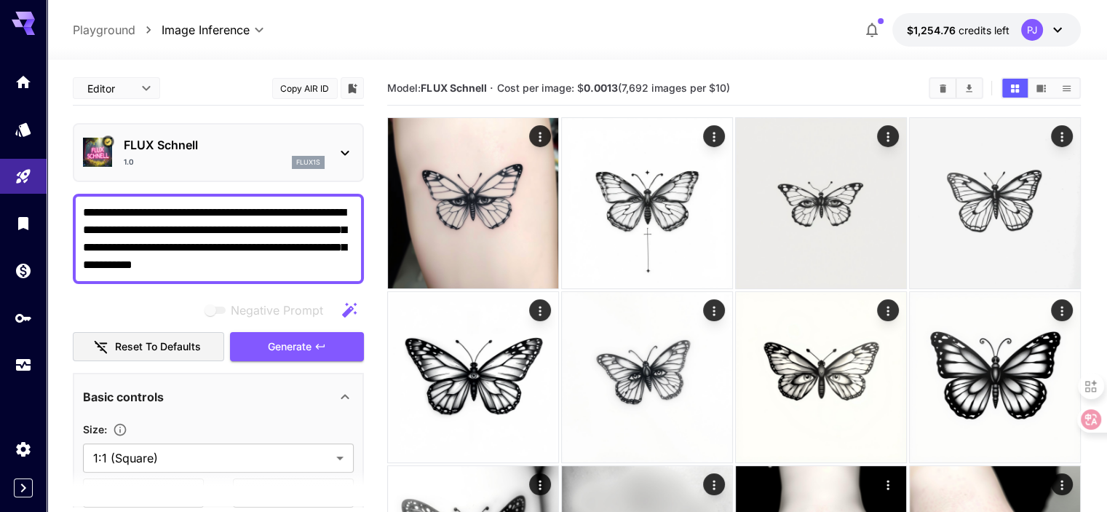
drag, startPoint x: 303, startPoint y: 270, endPoint x: 49, endPoint y: 211, distance: 260.1
paste textarea
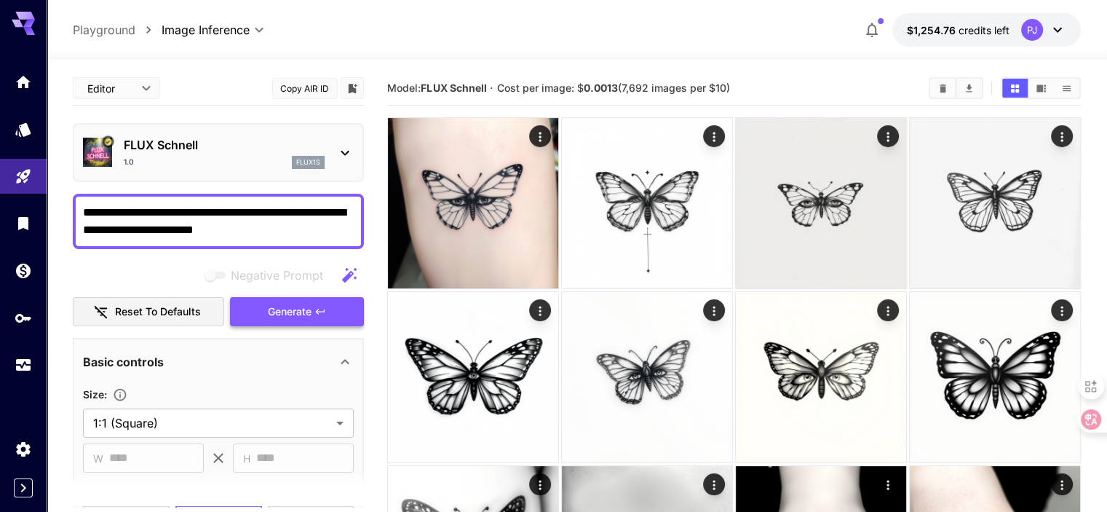
type textarea "**********"
click at [312, 304] on span "Generate" at bounding box center [290, 312] width 44 height 18
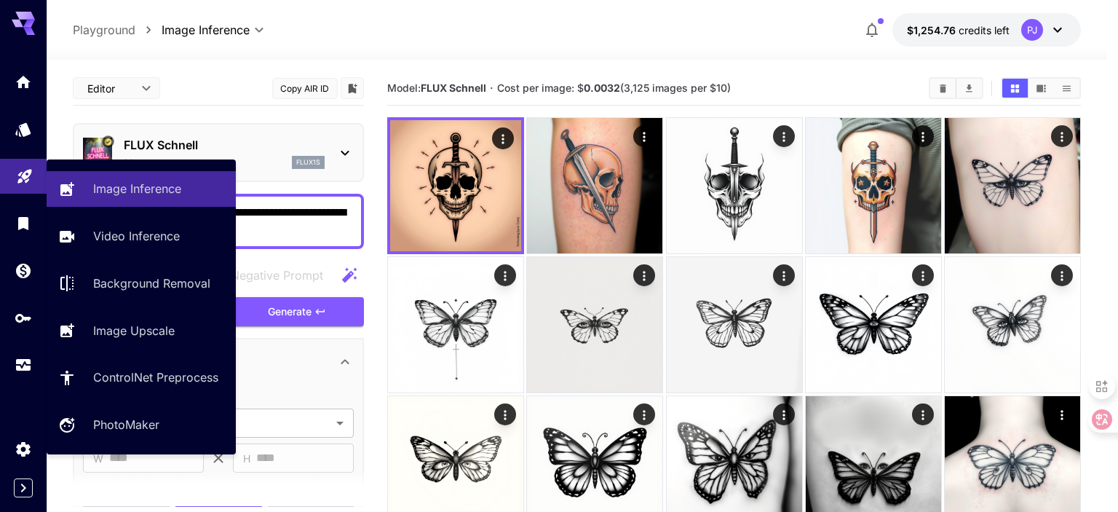
drag, startPoint x: 288, startPoint y: 232, endPoint x: 0, endPoint y: 162, distance: 296.6
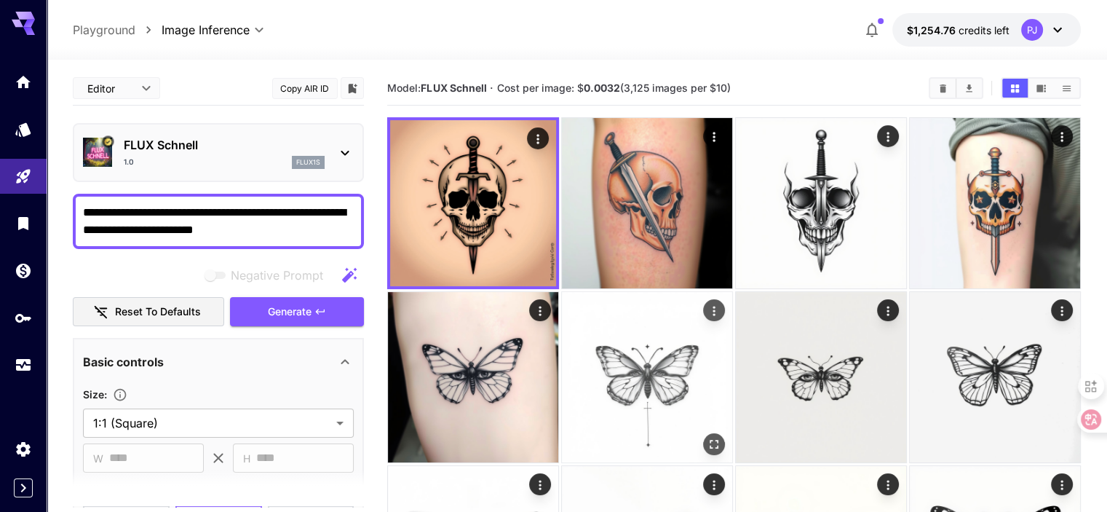
paste textarea "**********"
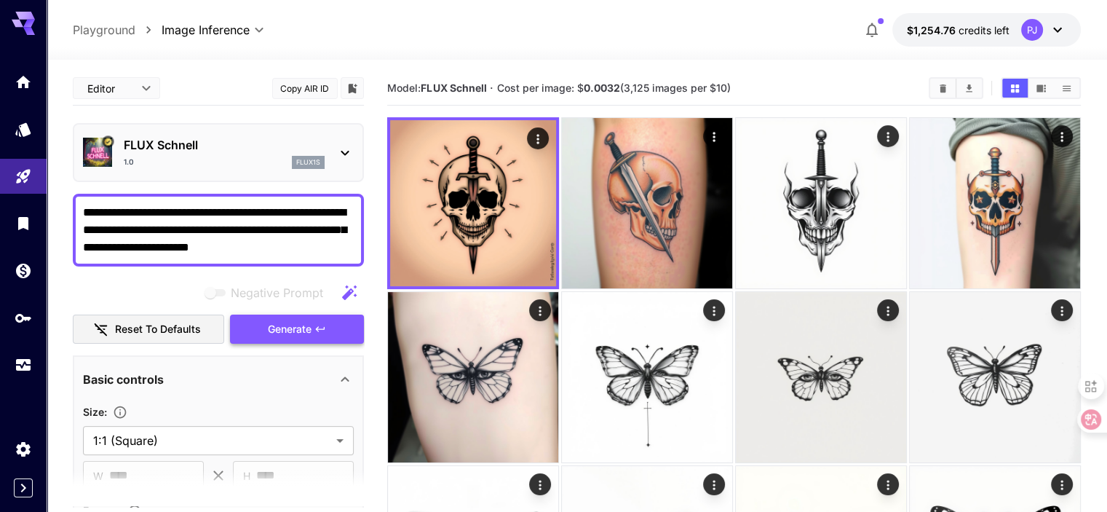
click at [327, 330] on button "Generate" at bounding box center [297, 329] width 134 height 30
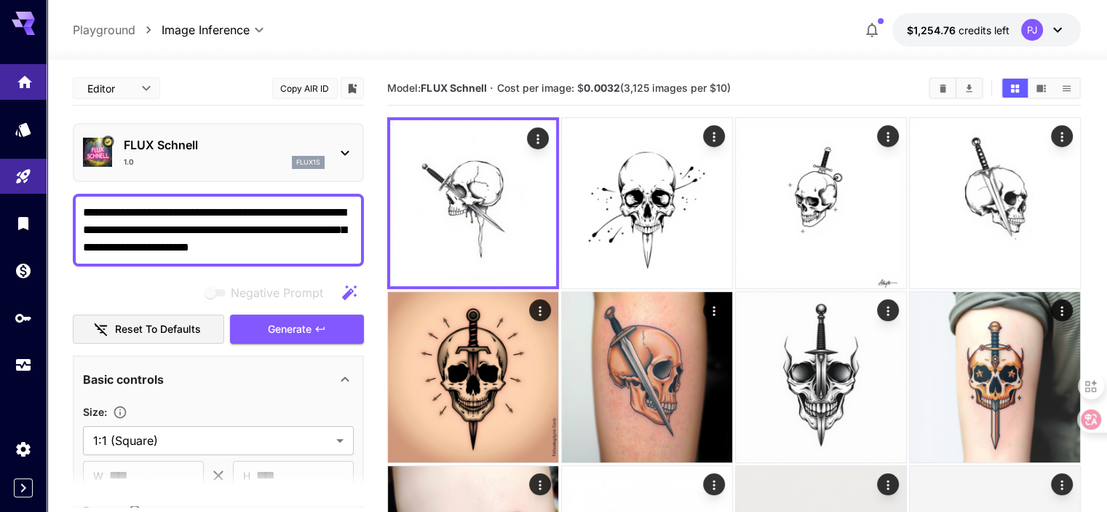
drag, startPoint x: 292, startPoint y: 248, endPoint x: 0, endPoint y: 79, distance: 337.6
paste textarea "**********"
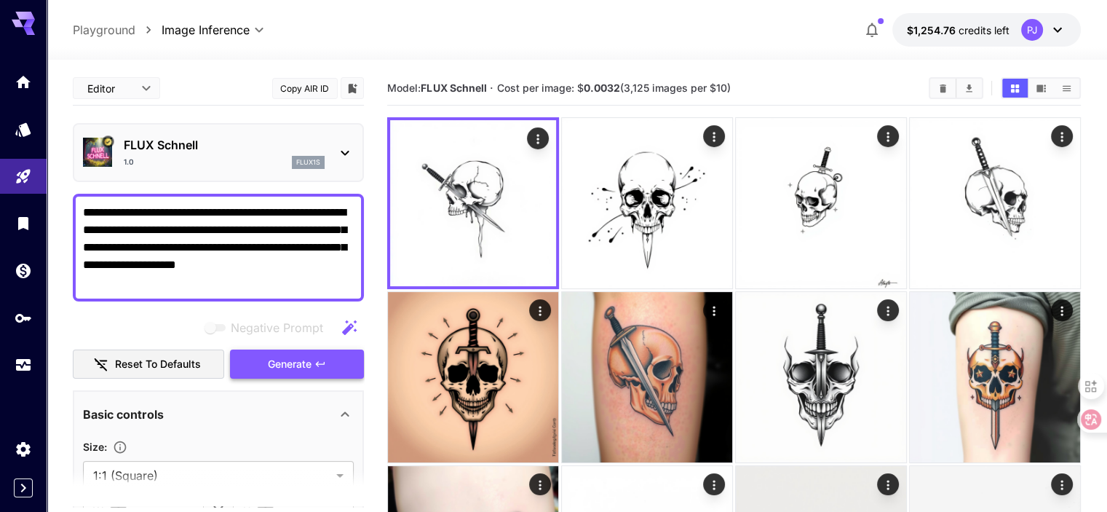
type textarea "**********"
click at [315, 362] on icon "button" at bounding box center [320, 364] width 12 height 12
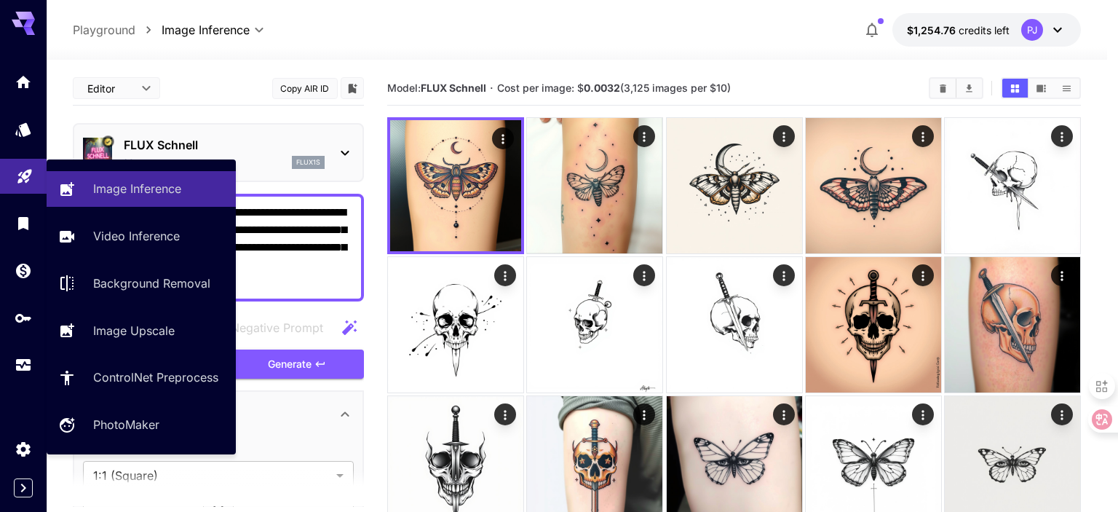
drag, startPoint x: 186, startPoint y: 269, endPoint x: 35, endPoint y: 170, distance: 180.9
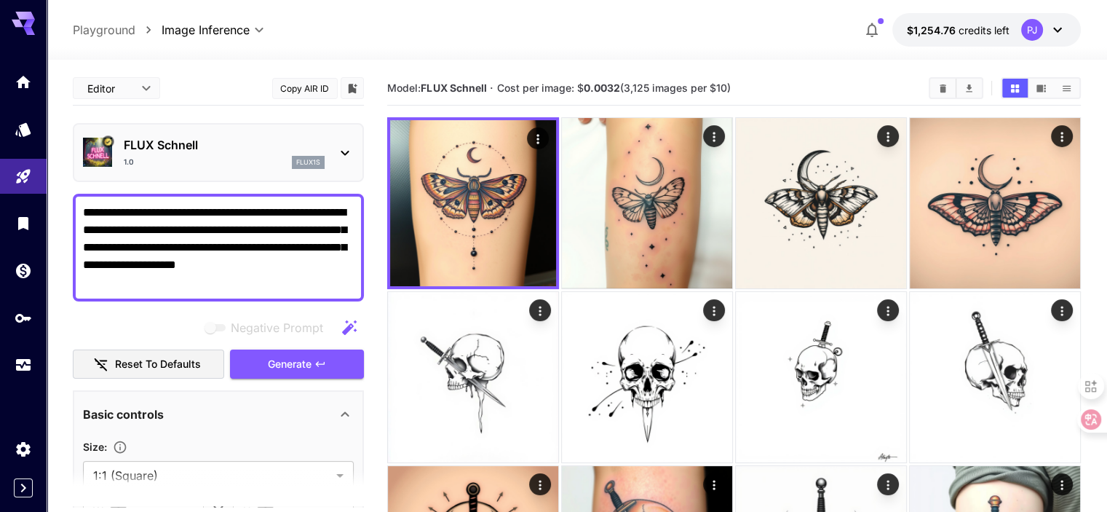
paste textarea "**********"
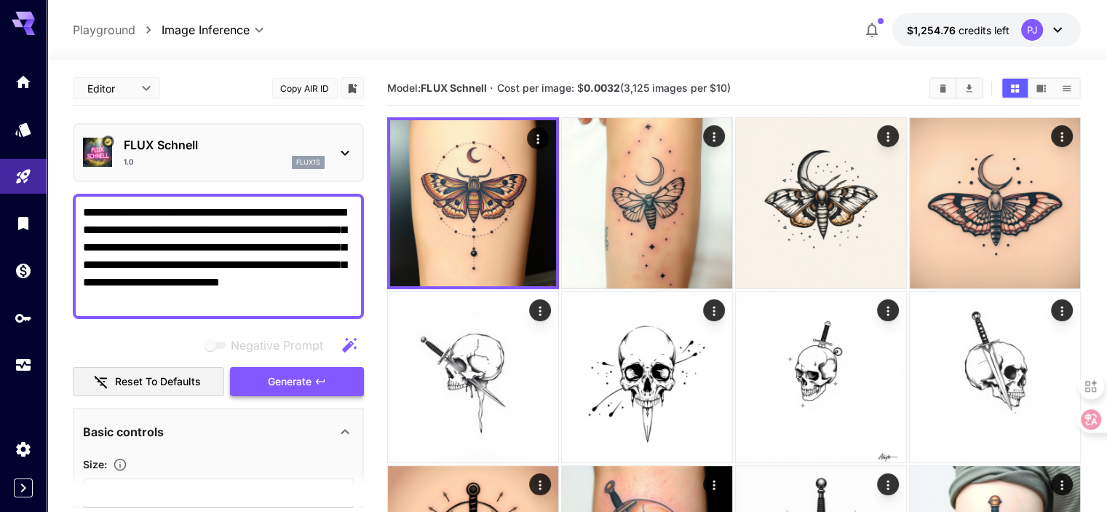
type textarea "**********"
click at [309, 384] on span "Generate" at bounding box center [290, 382] width 44 height 18
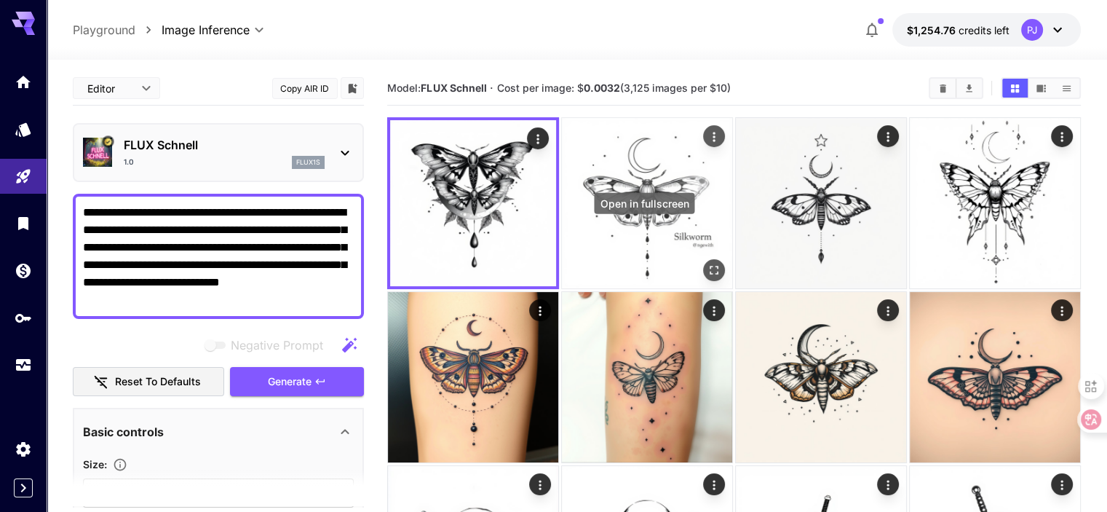
click at [707, 263] on icon "Open in fullscreen" at bounding box center [714, 270] width 15 height 15
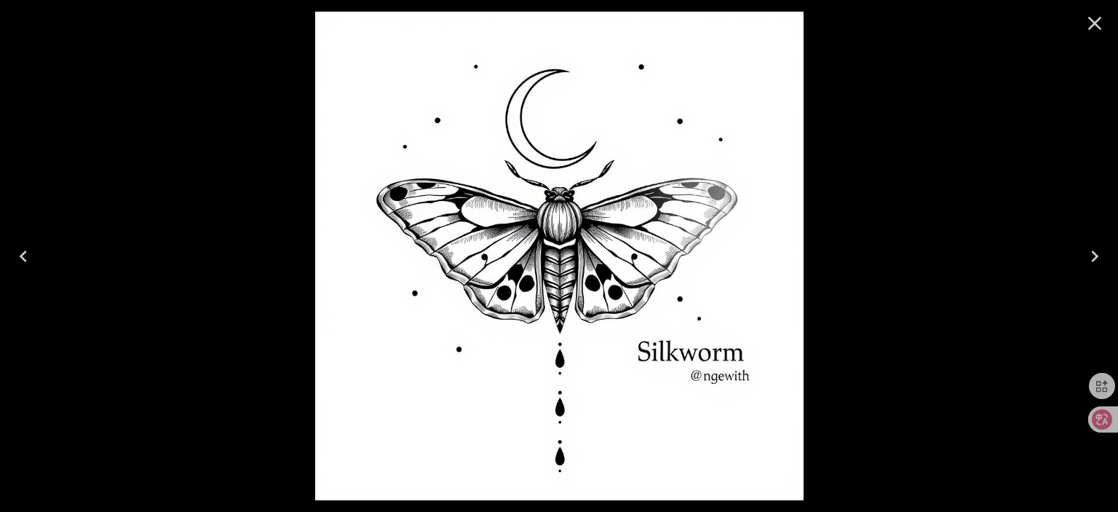
click at [1092, 23] on icon "Close" at bounding box center [1095, 24] width 14 height 14
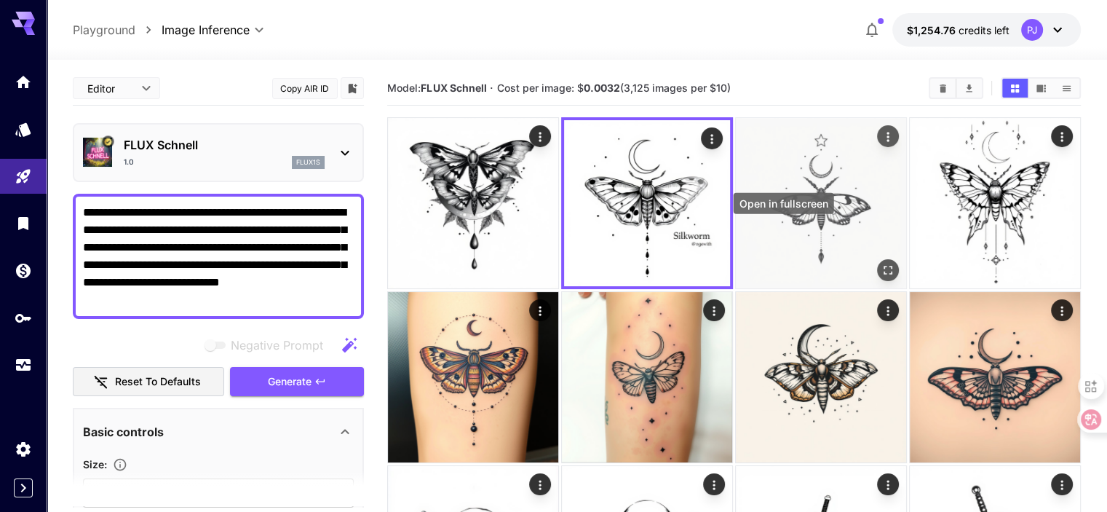
click at [884, 266] on icon "Open in fullscreen" at bounding box center [888, 270] width 9 height 9
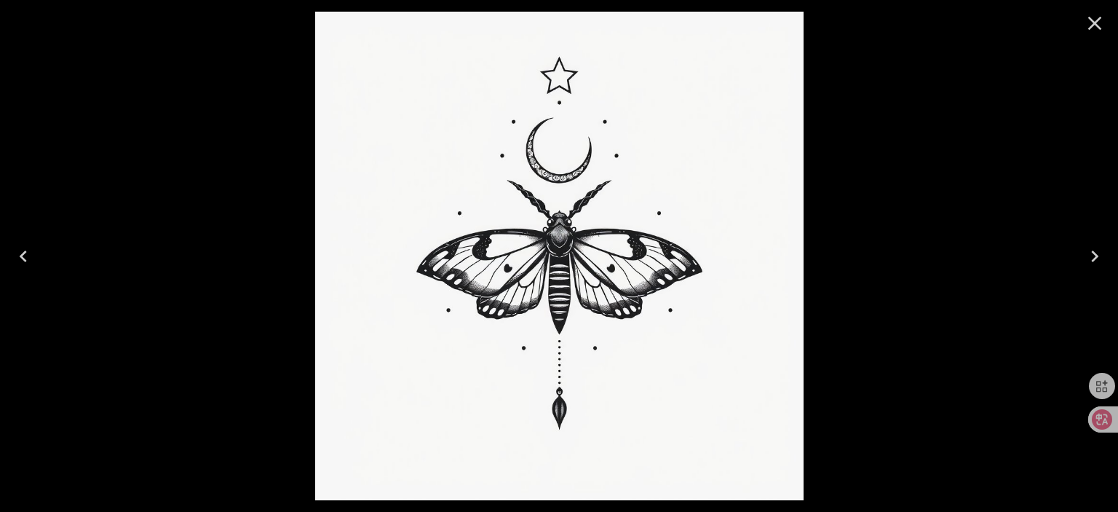
click at [1097, 17] on icon "Close" at bounding box center [1094, 23] width 23 height 23
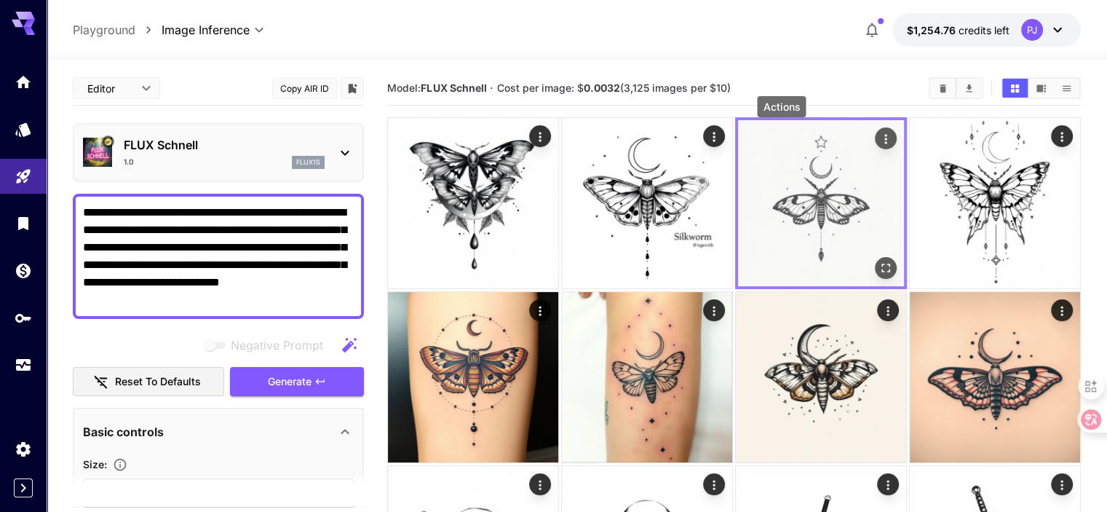
click at [878, 142] on icon "Actions" at bounding box center [885, 139] width 15 height 15
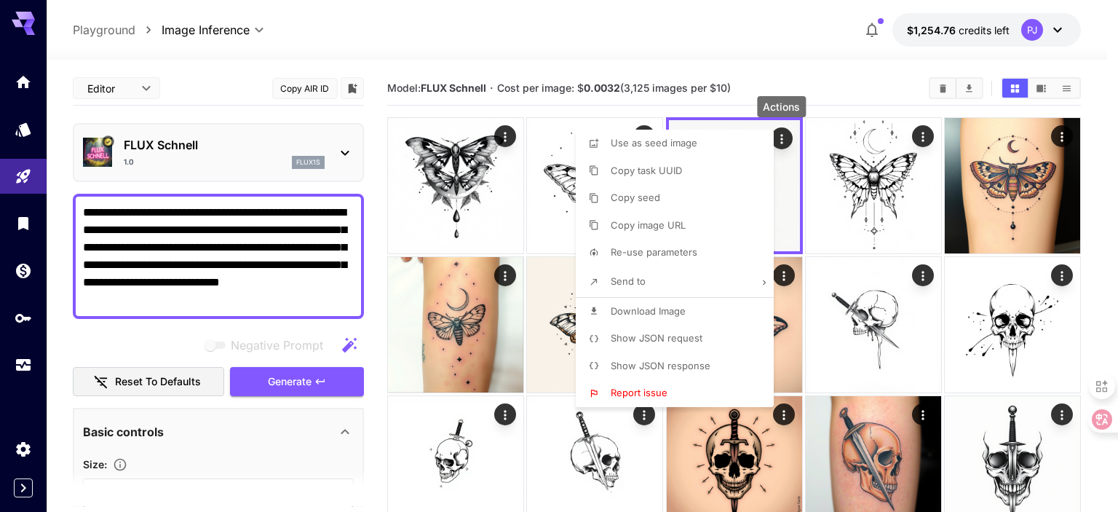
click at [628, 306] on span "Download Image" at bounding box center [648, 311] width 75 height 12
click at [902, 184] on div at bounding box center [559, 256] width 1118 height 512
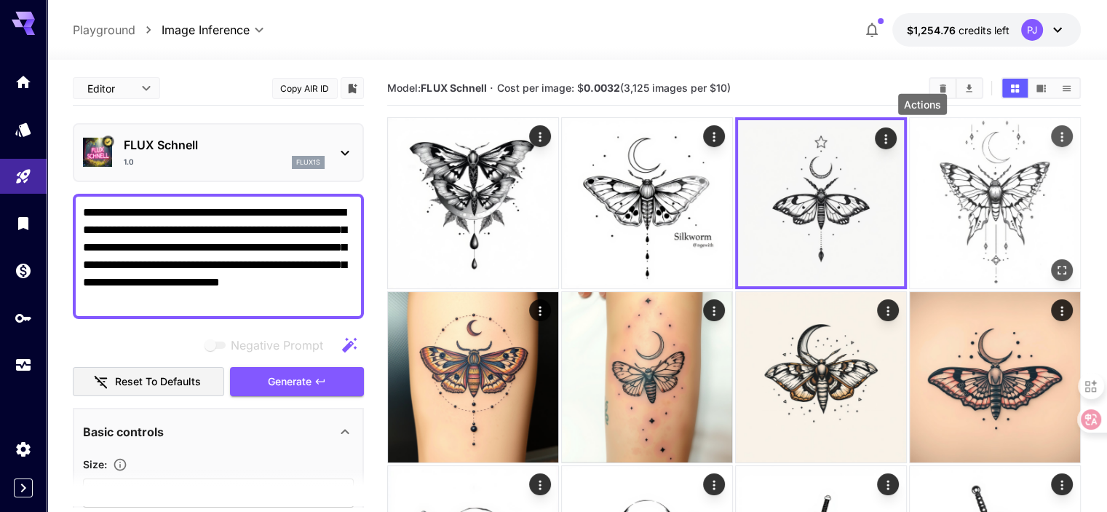
click at [1055, 139] on icon "Actions" at bounding box center [1062, 137] width 15 height 15
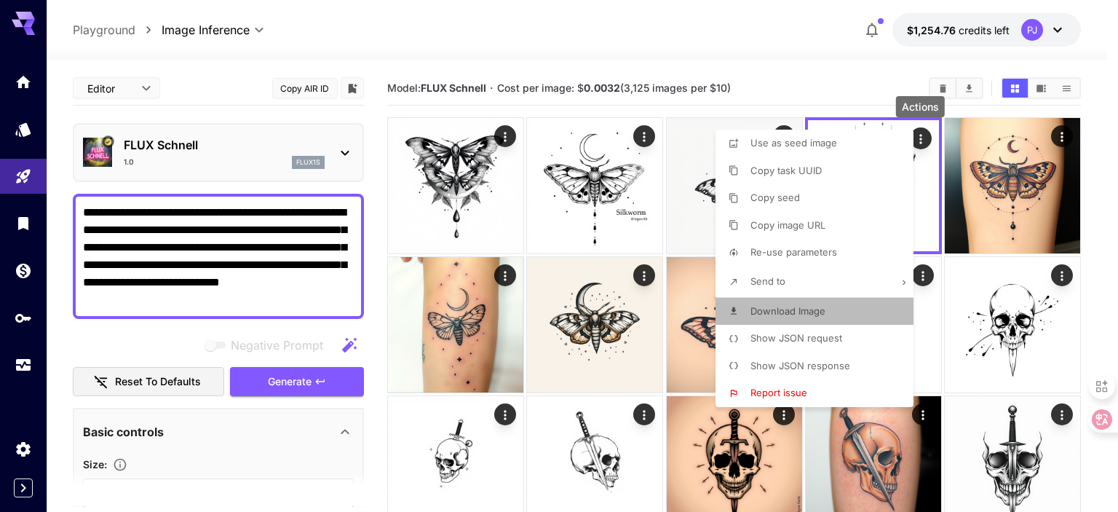
click at [785, 303] on li "Download Image" at bounding box center [818, 312] width 207 height 28
click at [642, 138] on div at bounding box center [559, 256] width 1118 height 512
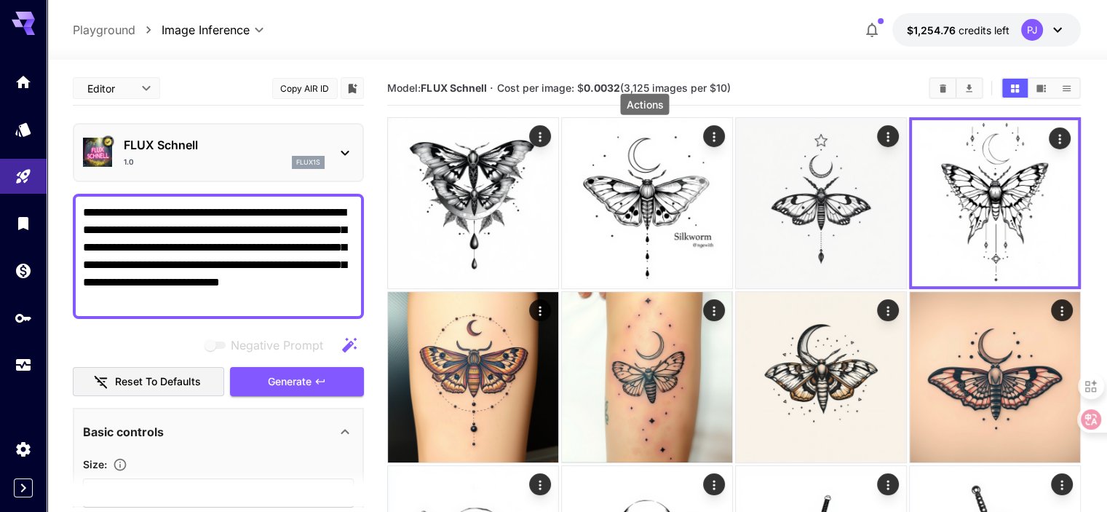
click at [707, 138] on icon "Actions" at bounding box center [714, 137] width 15 height 15
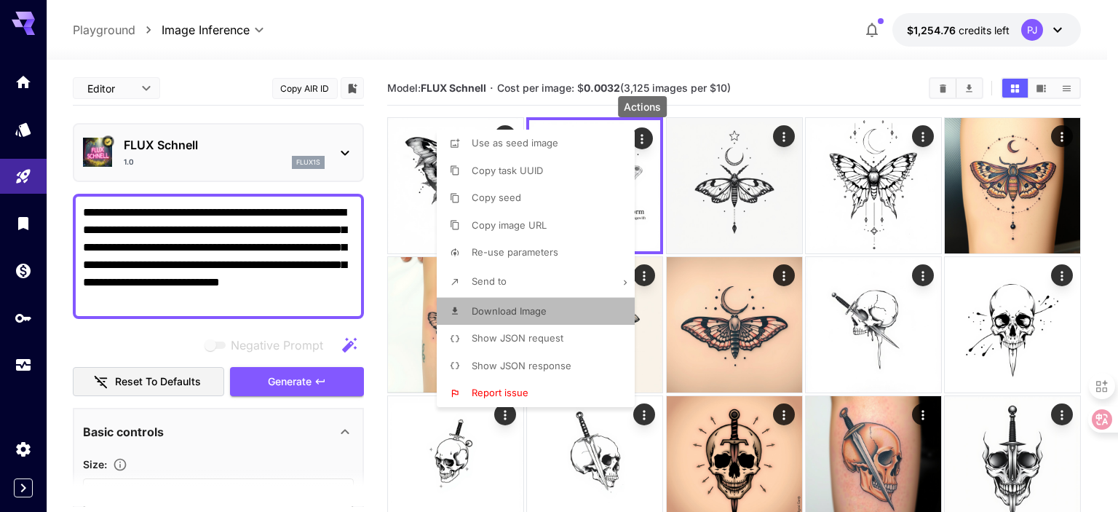
click at [494, 311] on span "Download Image" at bounding box center [509, 311] width 75 height 12
click at [413, 171] on div at bounding box center [559, 256] width 1118 height 512
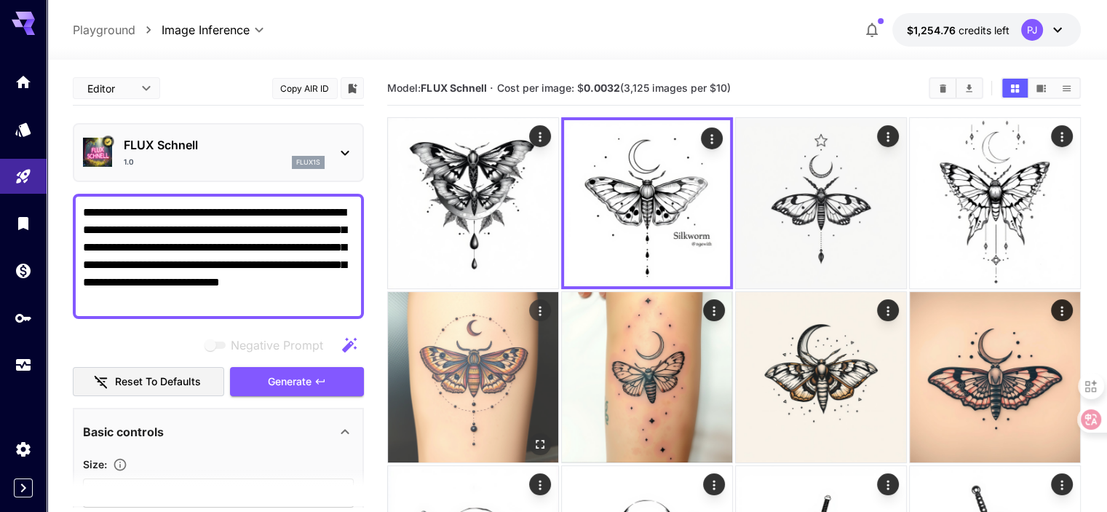
click at [558, 292] on img at bounding box center [473, 377] width 170 height 170
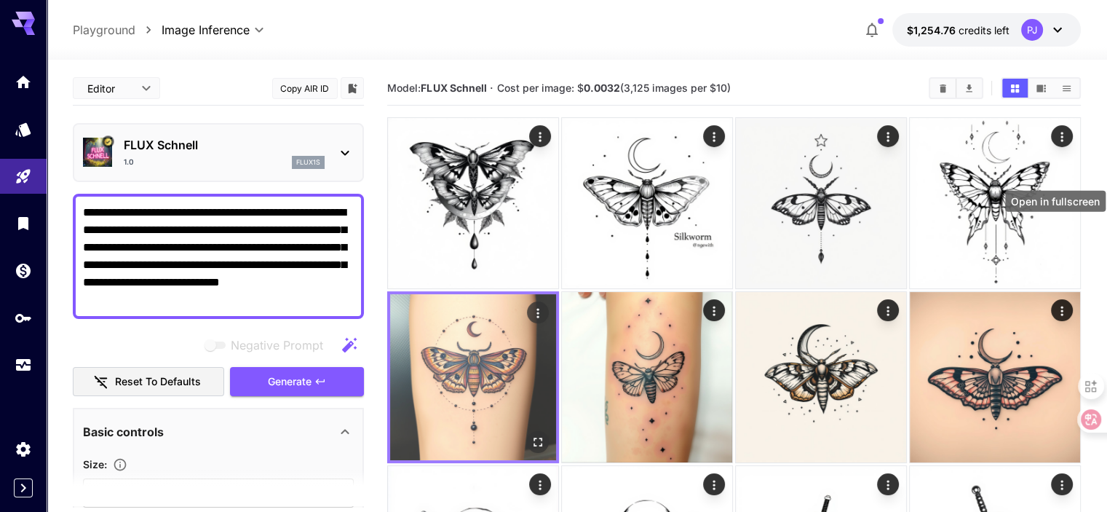
click at [545, 434] on icon "Open in fullscreen" at bounding box center [538, 441] width 15 height 15
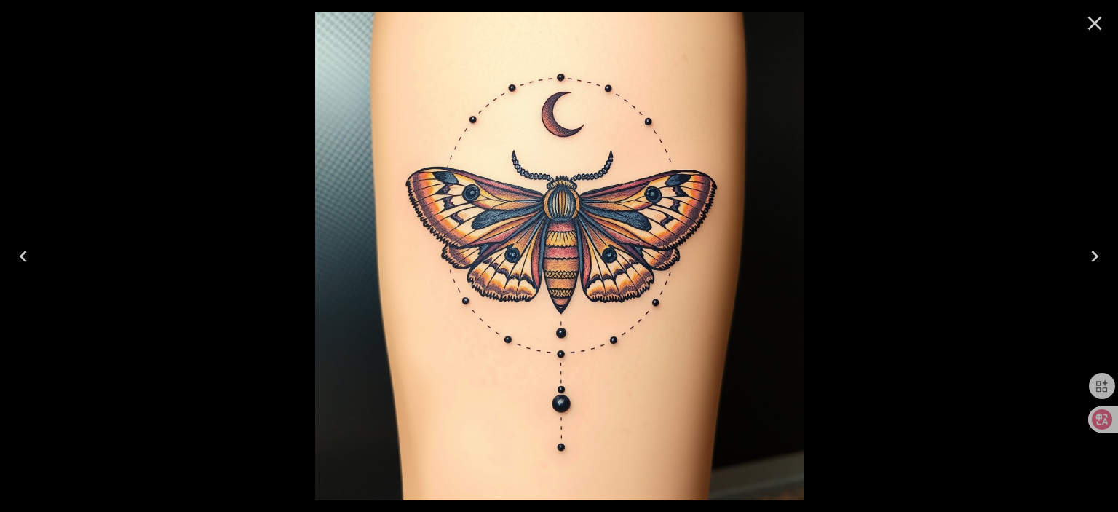
click at [1090, 20] on icon "Close" at bounding box center [1095, 24] width 14 height 14
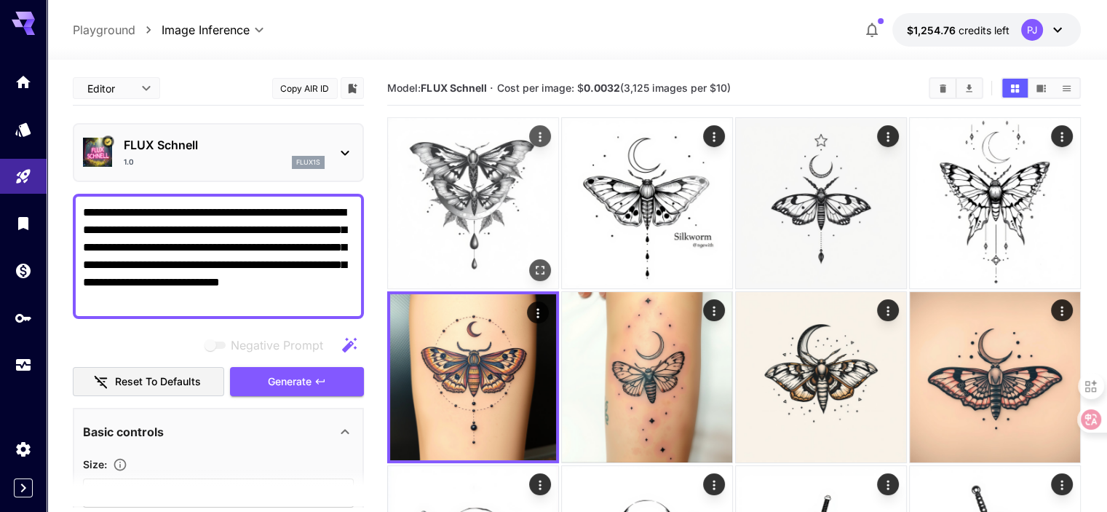
click at [533, 263] on icon "Open in fullscreen" at bounding box center [540, 270] width 15 height 15
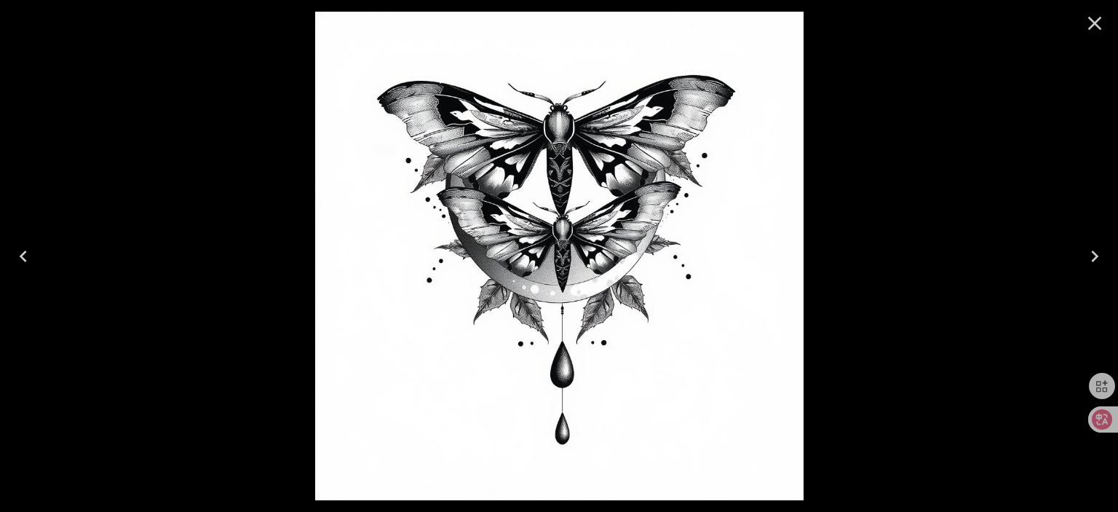
click at [871, 230] on div at bounding box center [559, 256] width 1118 height 512
click at [1094, 23] on icon "Close" at bounding box center [1095, 24] width 14 height 14
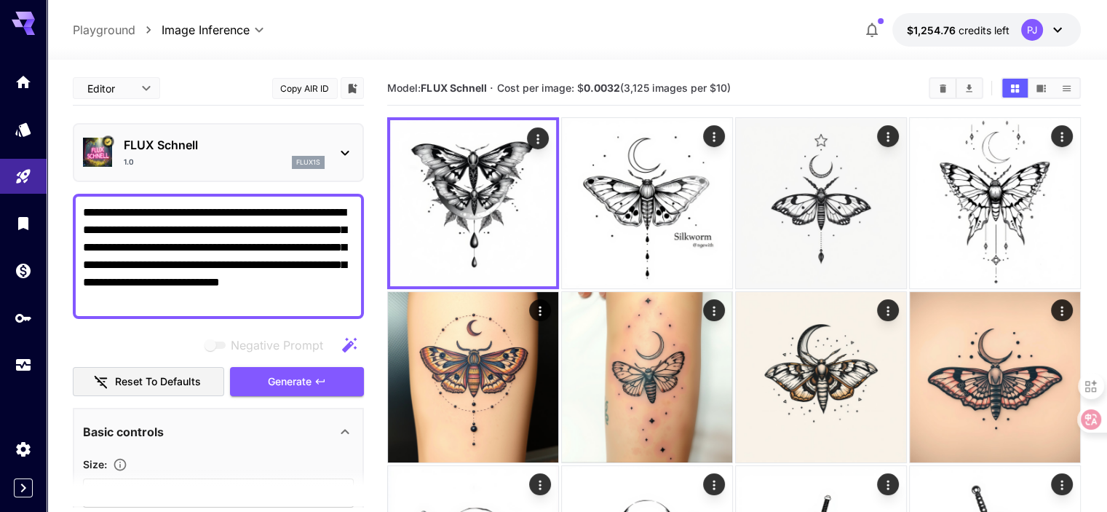
drag, startPoint x: 249, startPoint y: 293, endPoint x: 66, endPoint y: 190, distance: 210.5
paste textarea
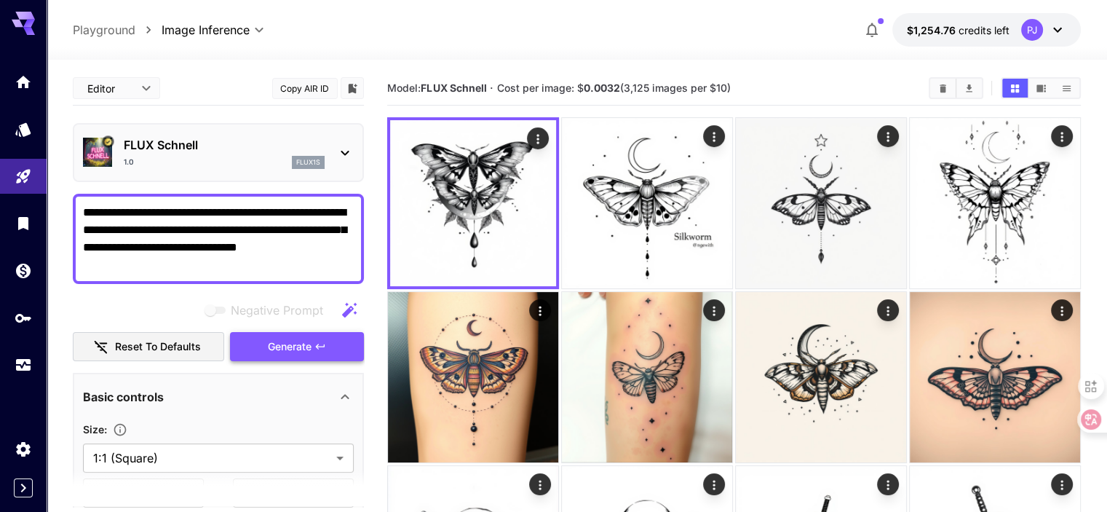
click at [324, 348] on icon "button" at bounding box center [320, 347] width 12 height 12
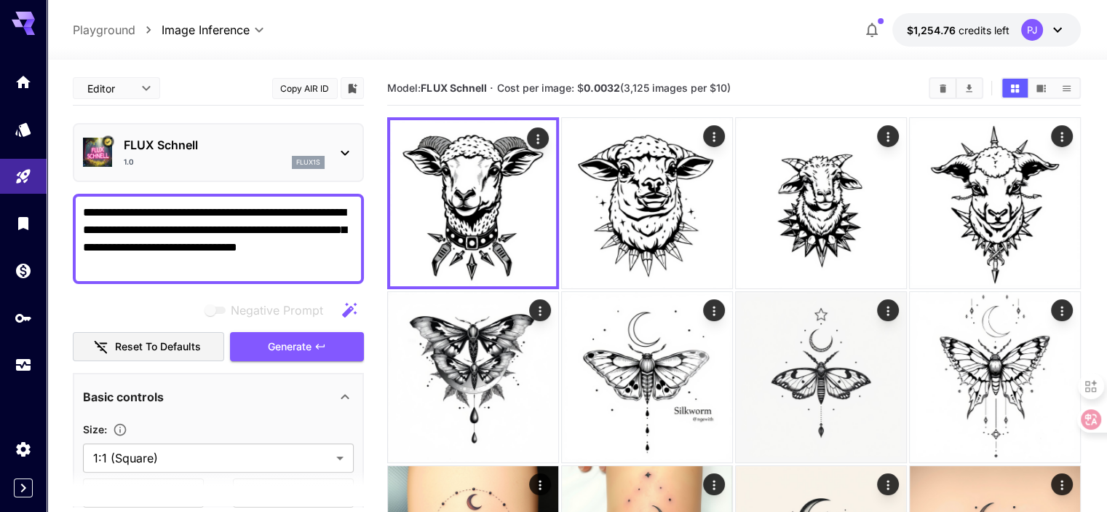
click at [245, 212] on textarea "**********" at bounding box center [218, 239] width 271 height 70
click at [253, 216] on textarea "**********" at bounding box center [218, 239] width 271 height 70
click at [253, 207] on textarea "**********" at bounding box center [218, 239] width 271 height 70
drag, startPoint x: 291, startPoint y: 209, endPoint x: 264, endPoint y: 213, distance: 27.2
click at [264, 213] on textarea "**********" at bounding box center [218, 239] width 271 height 70
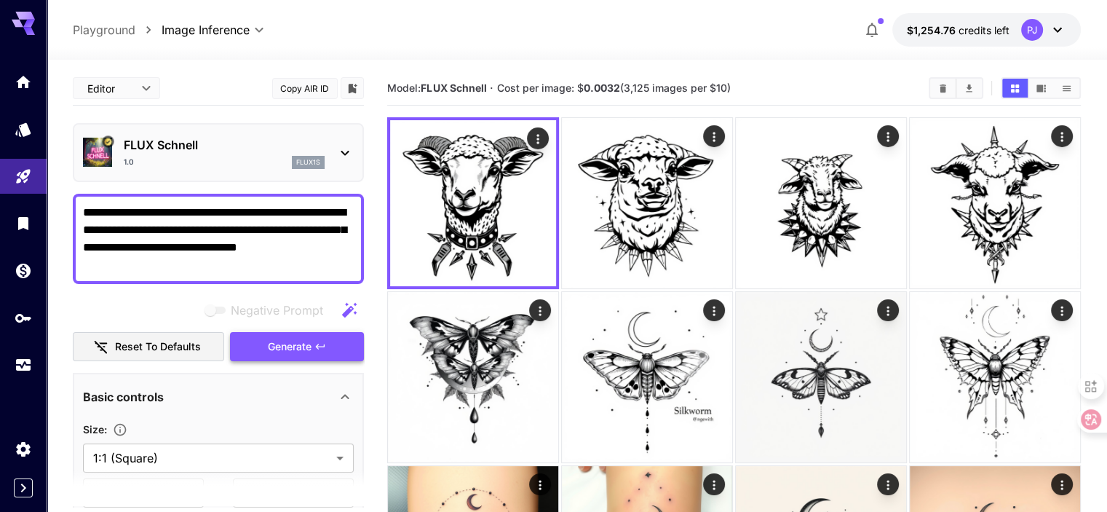
type textarea "**********"
click at [334, 345] on button "Generate" at bounding box center [297, 347] width 134 height 30
